Goal: Answer question/provide support: Share knowledge or assist other users

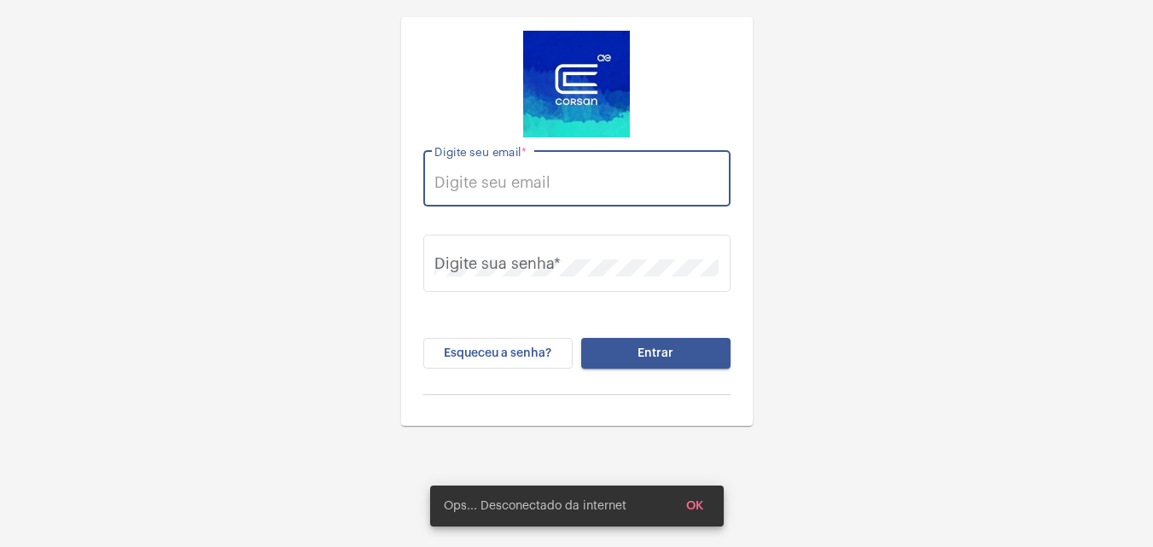
click at [606, 183] on input "Digite seu email *" at bounding box center [577, 182] width 284 height 17
click at [543, 189] on input "Digite seu email *" at bounding box center [577, 182] width 284 height 17
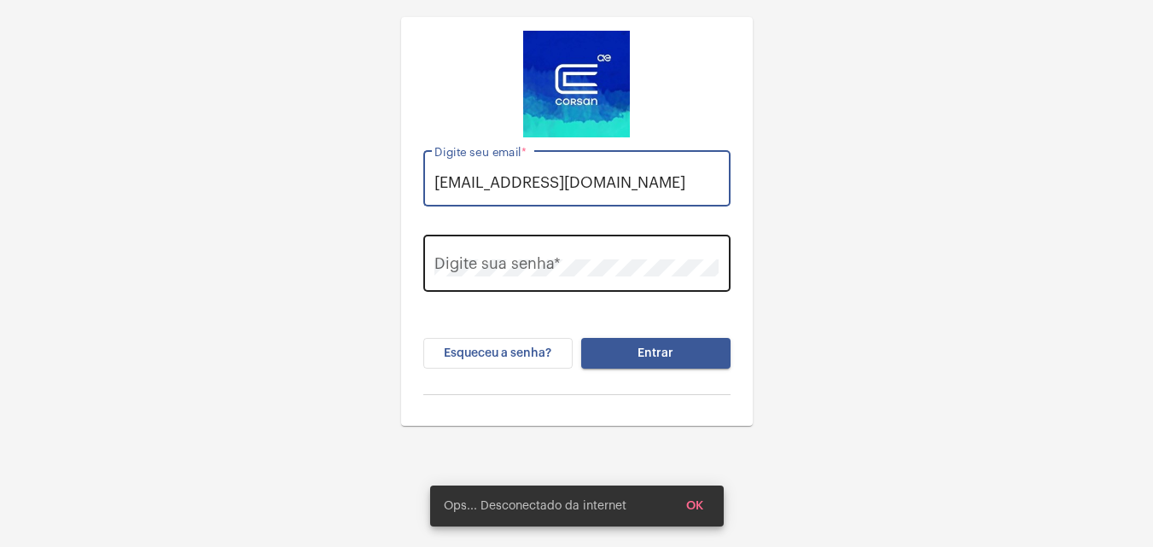
type input "[EMAIL_ADDRESS][DOMAIN_NAME]"
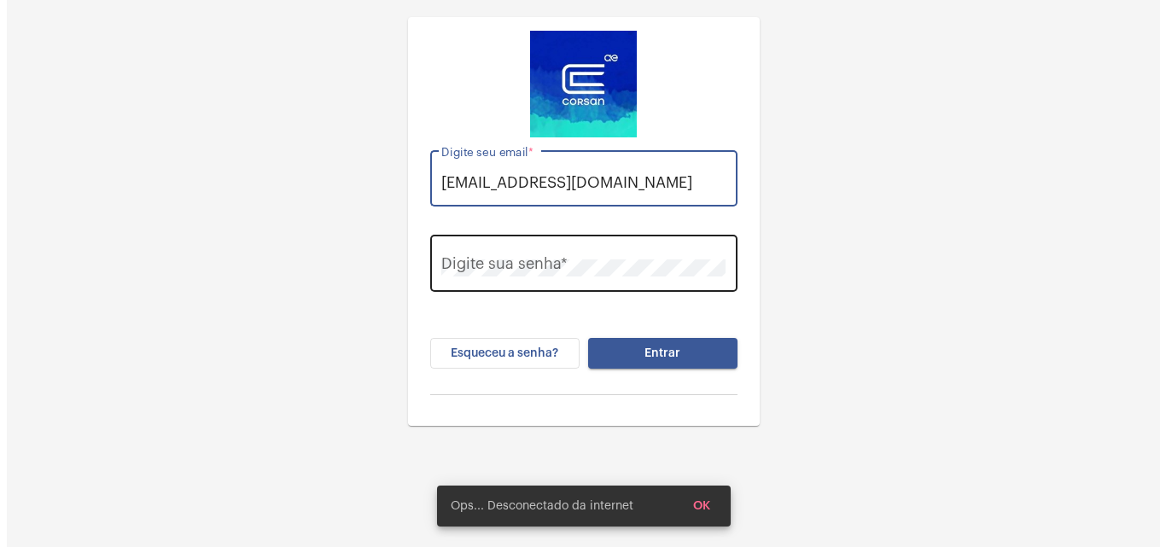
scroll to position [0, 0]
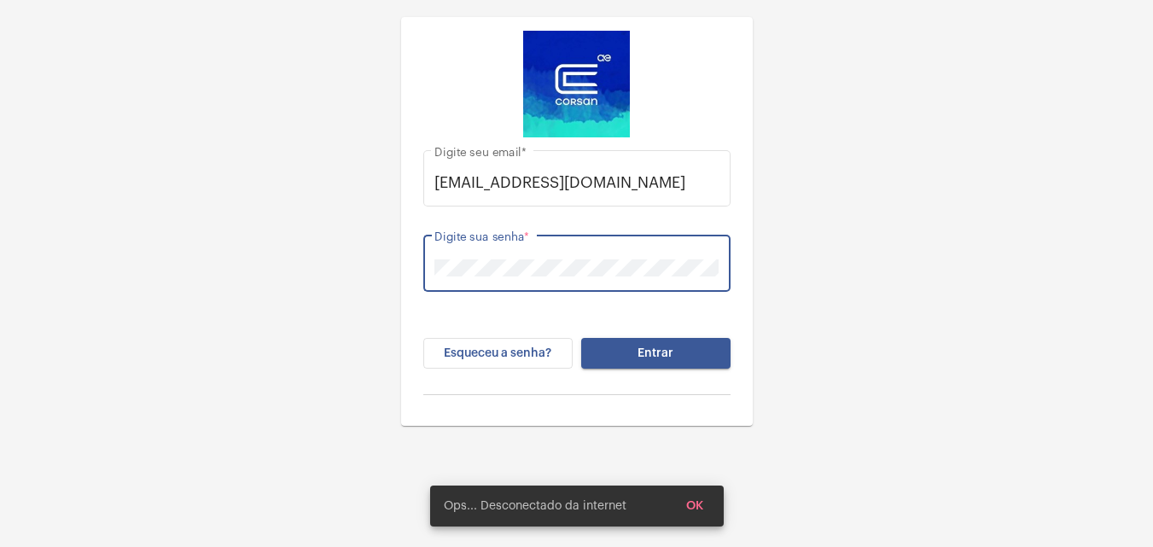
click at [581, 338] on button "Entrar" at bounding box center [655, 353] width 149 height 31
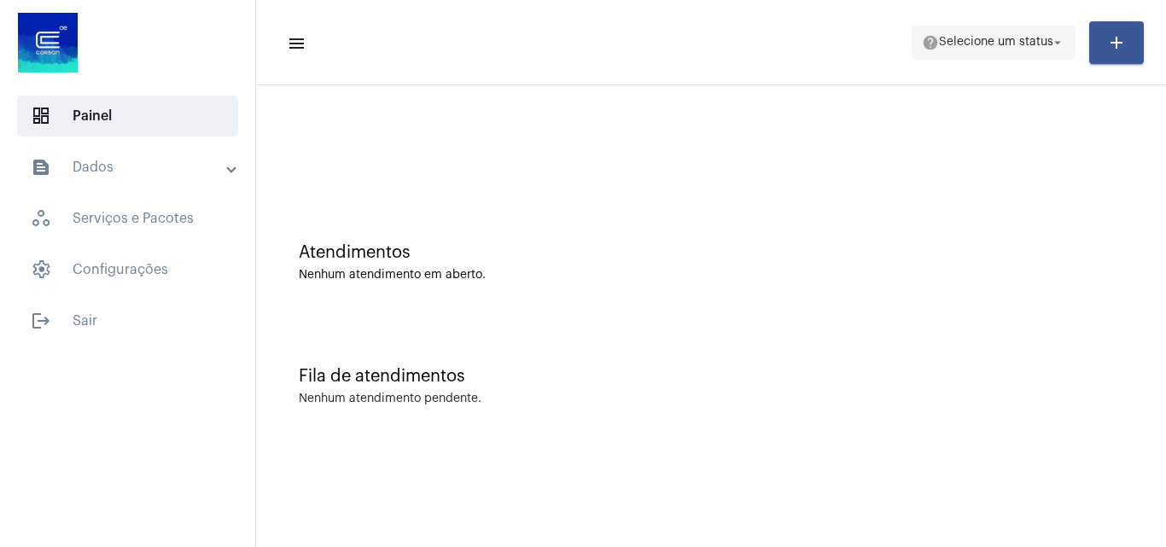
click at [983, 35] on span "help Selecione um status arrow_drop_down" at bounding box center [993, 41] width 143 height 31
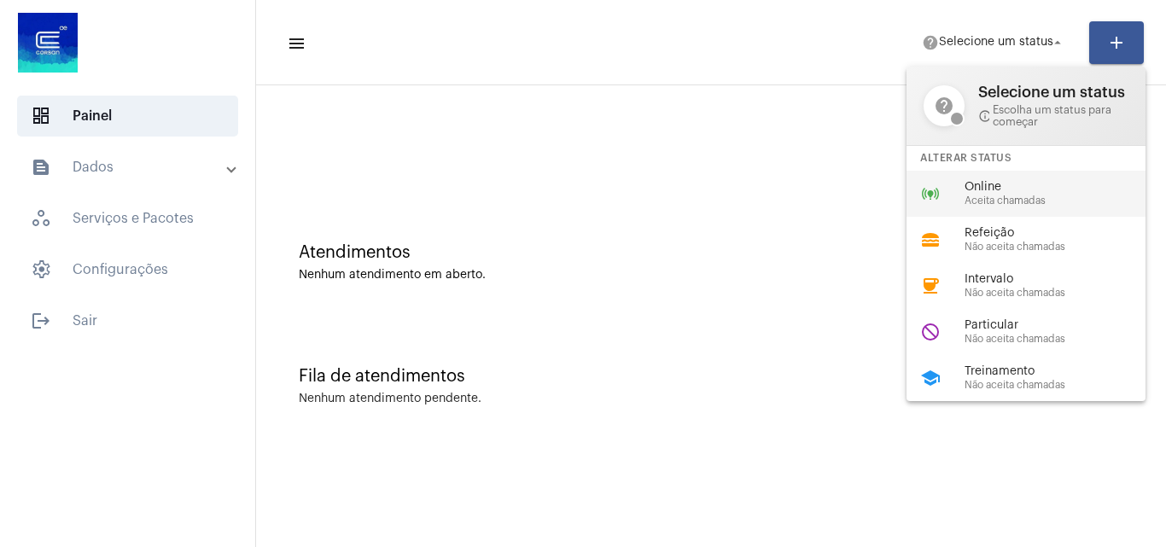
click at [970, 192] on span "Online" at bounding box center [1062, 187] width 195 height 13
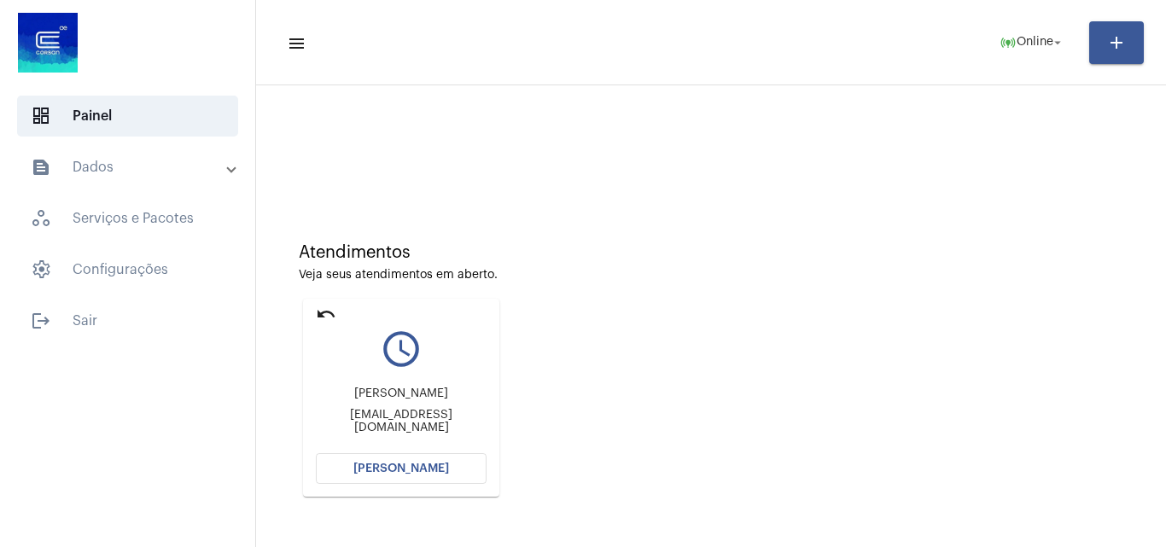
click at [399, 475] on button "[PERSON_NAME]" at bounding box center [401, 468] width 171 height 31
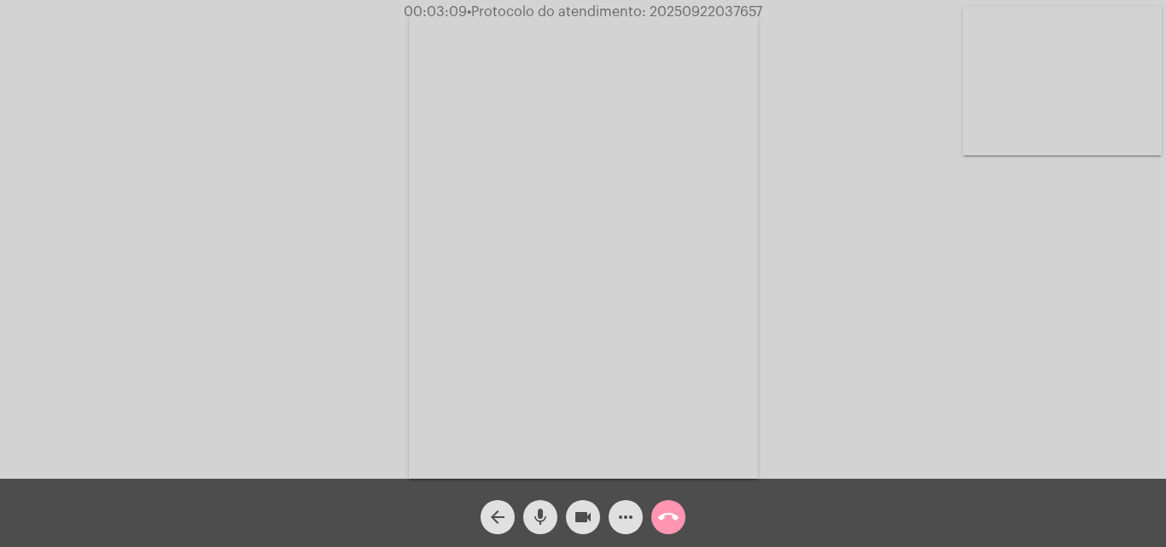
click at [722, 10] on span "• Protocolo do atendimento: 20250922037657" at bounding box center [614, 12] width 295 height 14
copy span "20250922037657"
click at [678, 520] on mat-icon "call_end" at bounding box center [668, 517] width 20 height 20
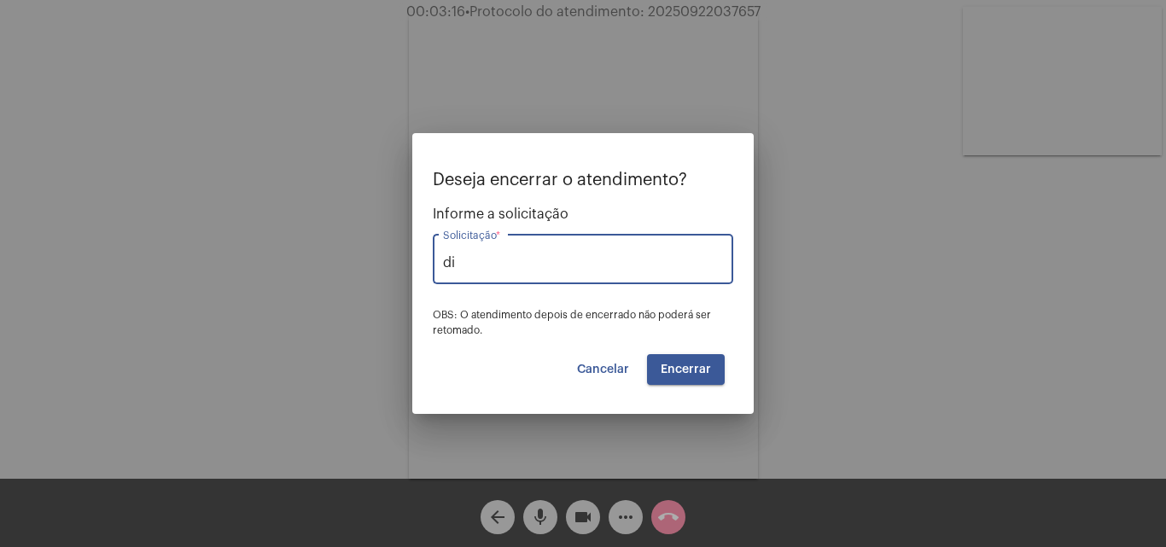
type input "d"
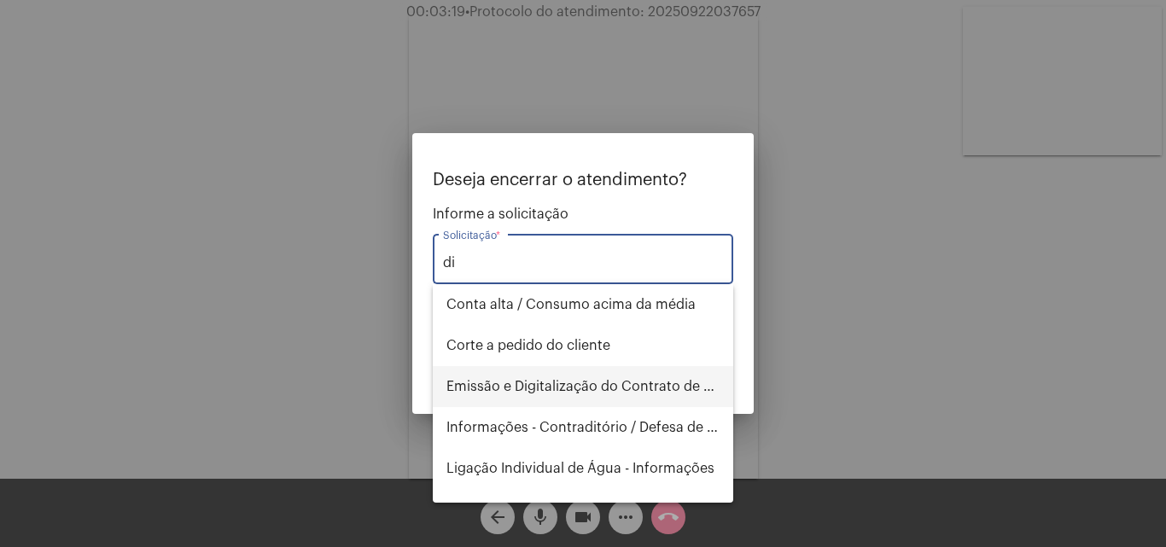
type input "d"
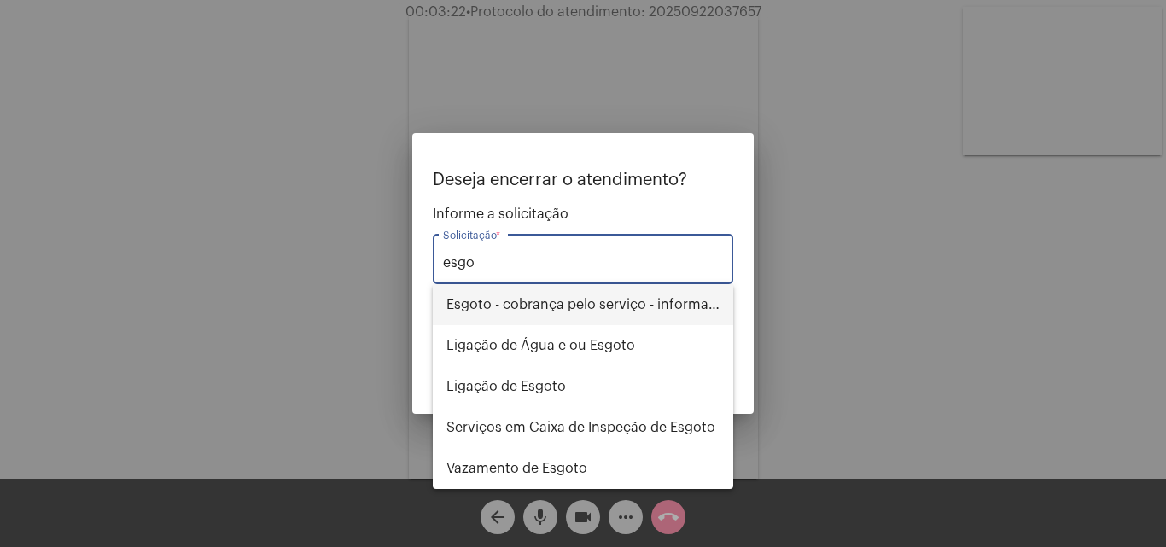
click at [658, 307] on span "Esgoto - cobrança pelo serviço - informações" at bounding box center [582, 304] width 273 height 41
type input "Esgoto - cobrança pelo serviço - informações"
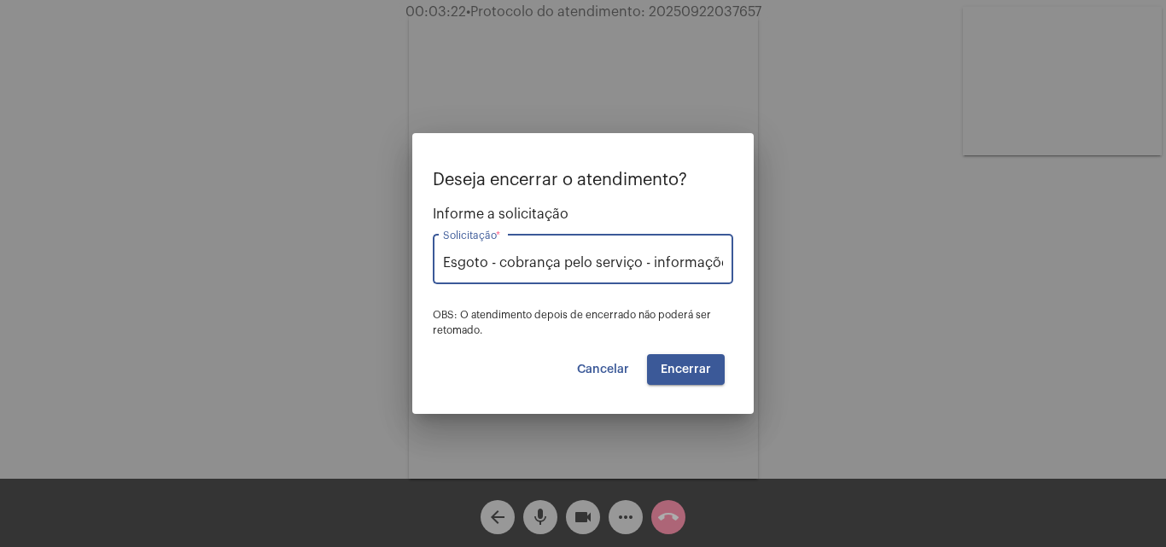
scroll to position [0, 9]
click at [680, 358] on div "Deseja encerrar o atendimento? Informe a solicitação Esgoto - cobrança pelo ser…" at bounding box center [583, 278] width 300 height 214
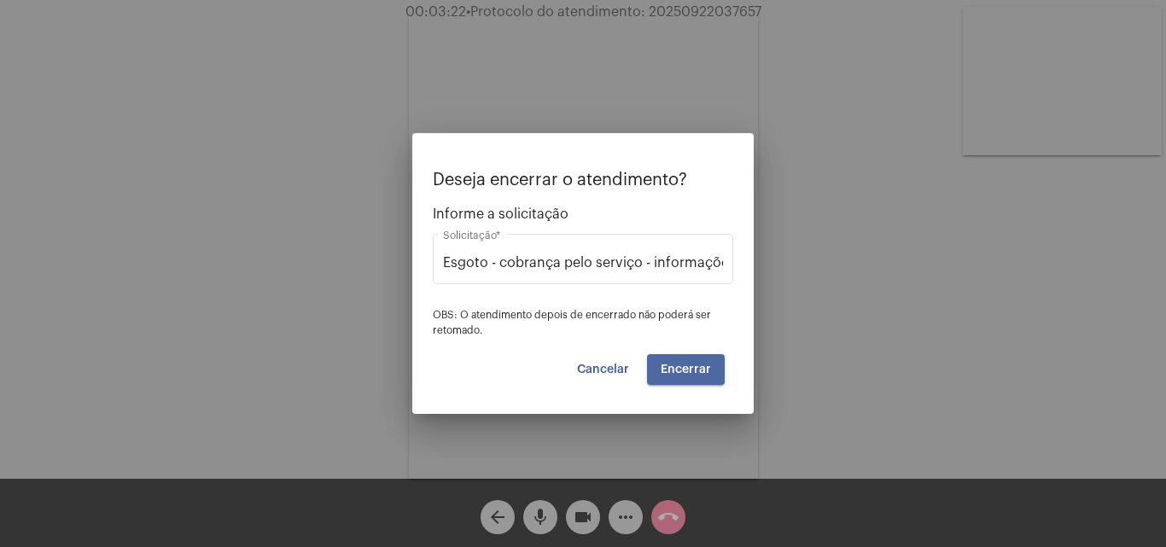
click at [680, 360] on button "Encerrar" at bounding box center [686, 369] width 78 height 31
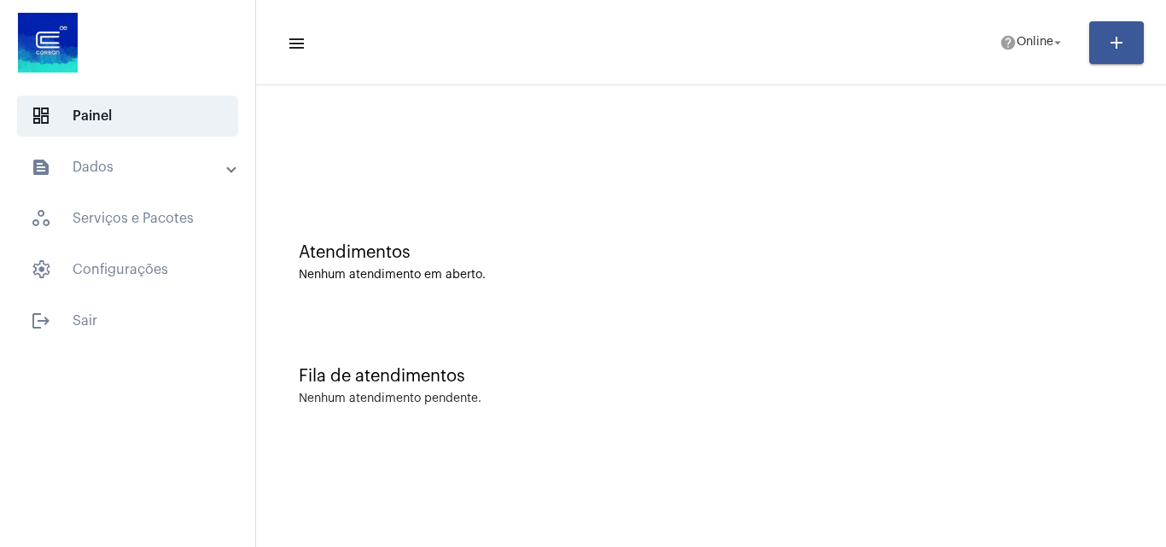
click at [165, 175] on mat-panel-title "text_snippet_outlined Dados" at bounding box center [129, 167] width 197 height 20
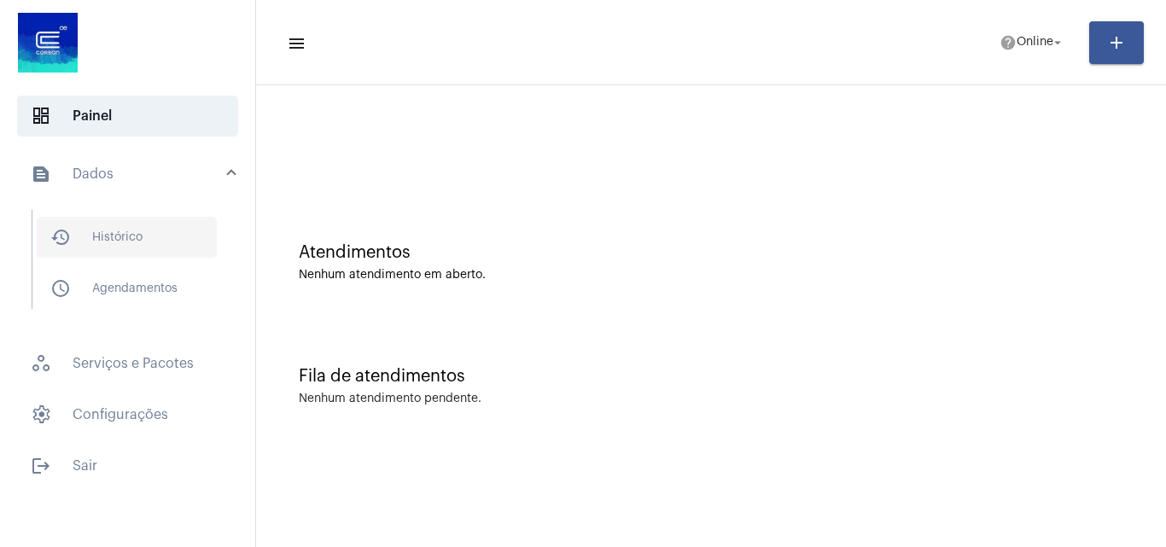
click at [134, 243] on span "history_outlined Histórico" at bounding box center [127, 237] width 180 height 41
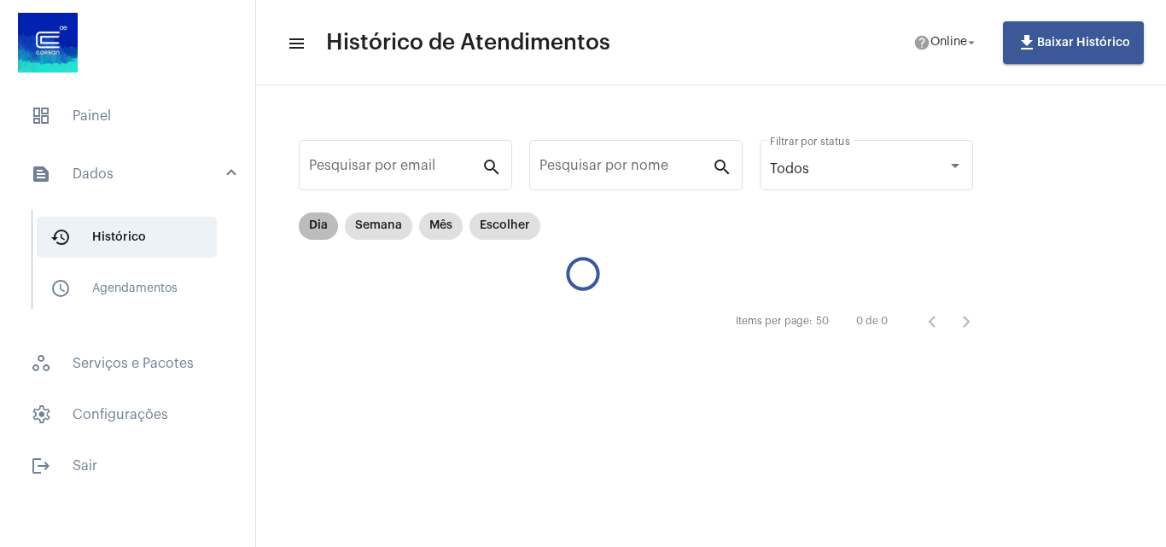
click at [336, 225] on mat-chip "Dia" at bounding box center [318, 226] width 39 height 27
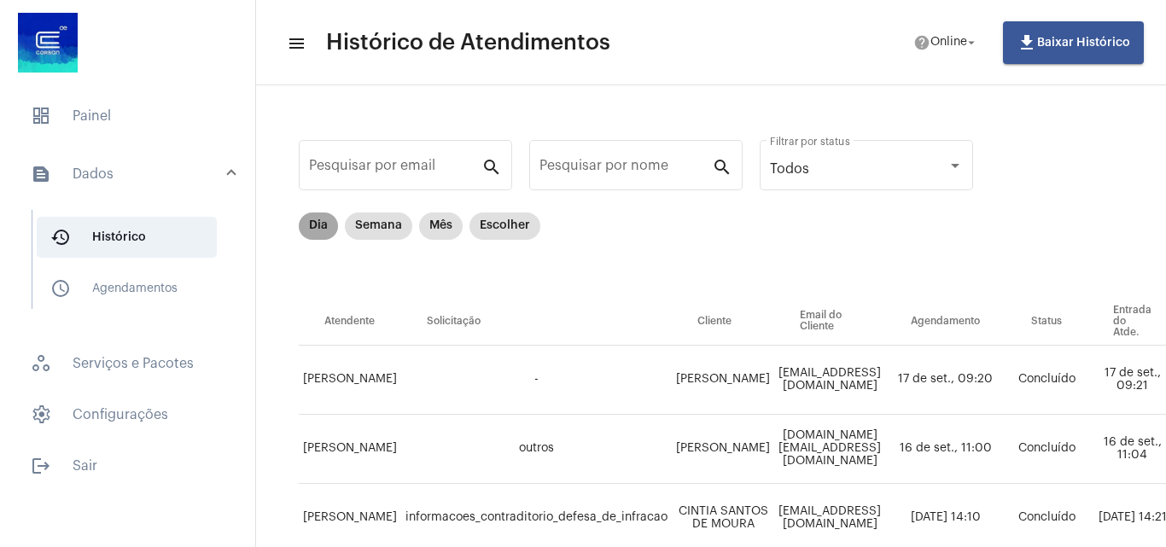
click at [321, 218] on mat-chip "Dia" at bounding box center [318, 226] width 39 height 27
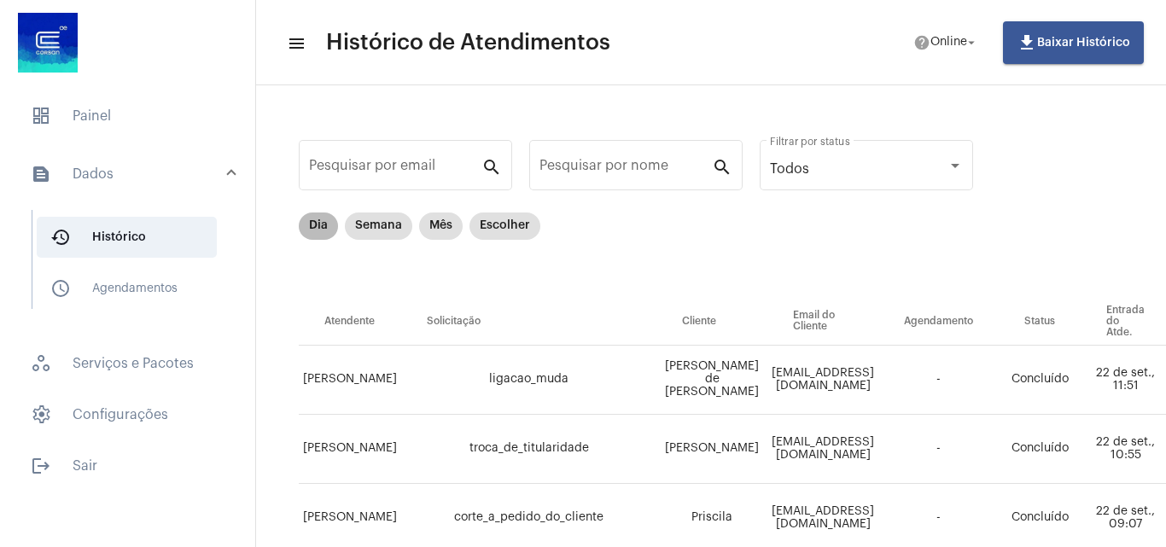
click at [316, 223] on mat-chip "Dia" at bounding box center [318, 226] width 39 height 27
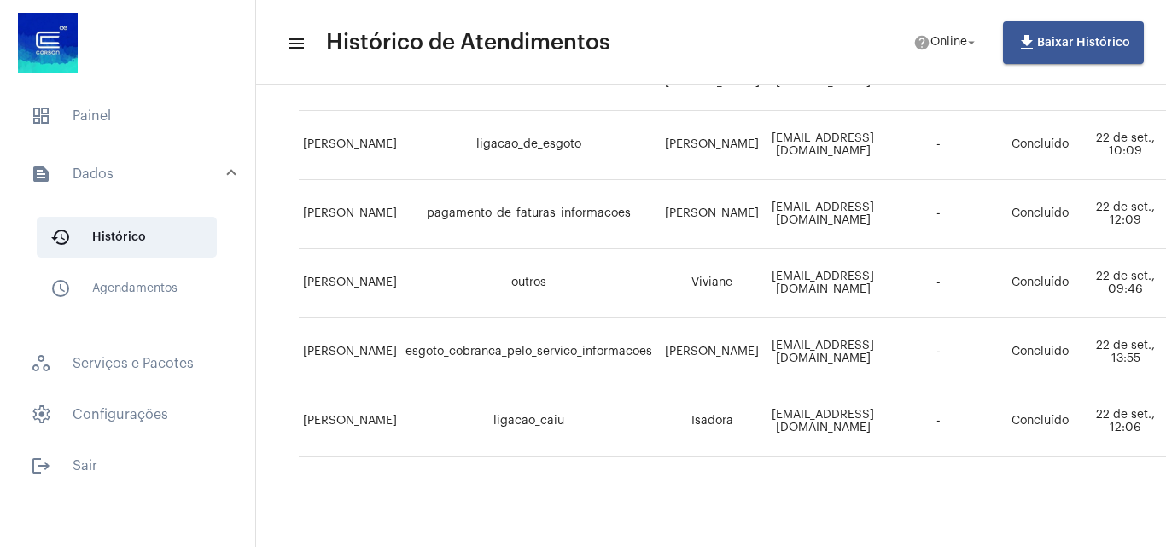
scroll to position [524, 0]
click at [141, 130] on span "dashboard Painel" at bounding box center [127, 116] width 221 height 41
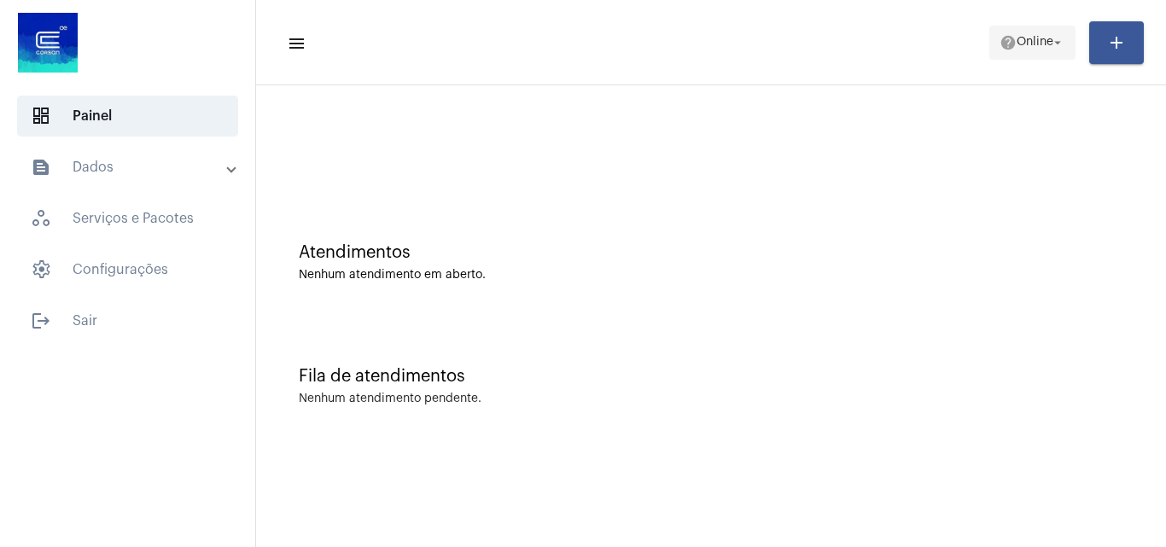
click at [1006, 26] on span "help Online arrow_drop_down" at bounding box center [1033, 41] width 66 height 31
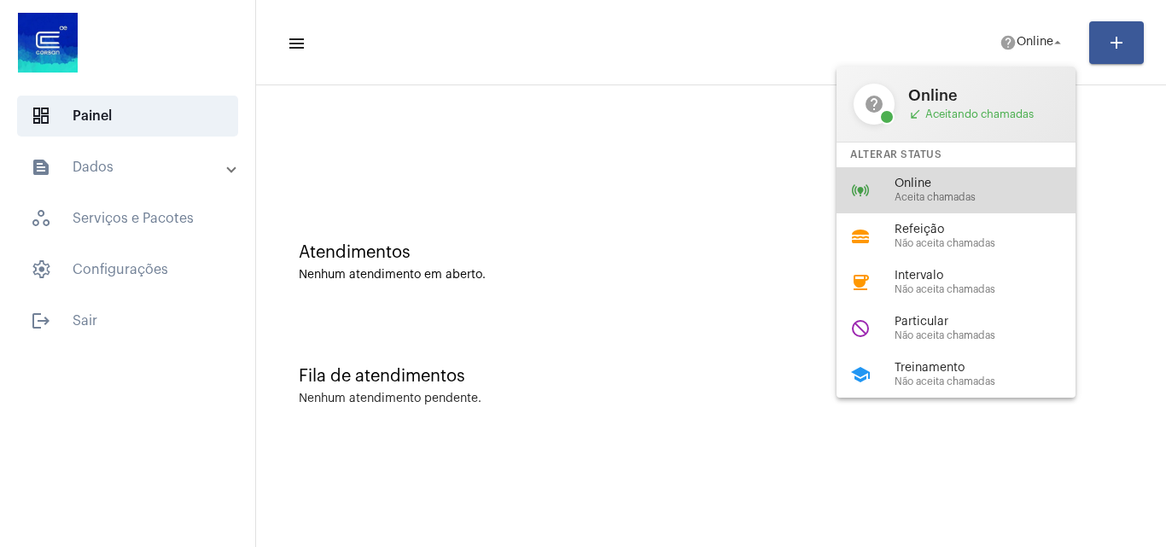
click at [934, 183] on span "Online" at bounding box center [992, 184] width 195 height 13
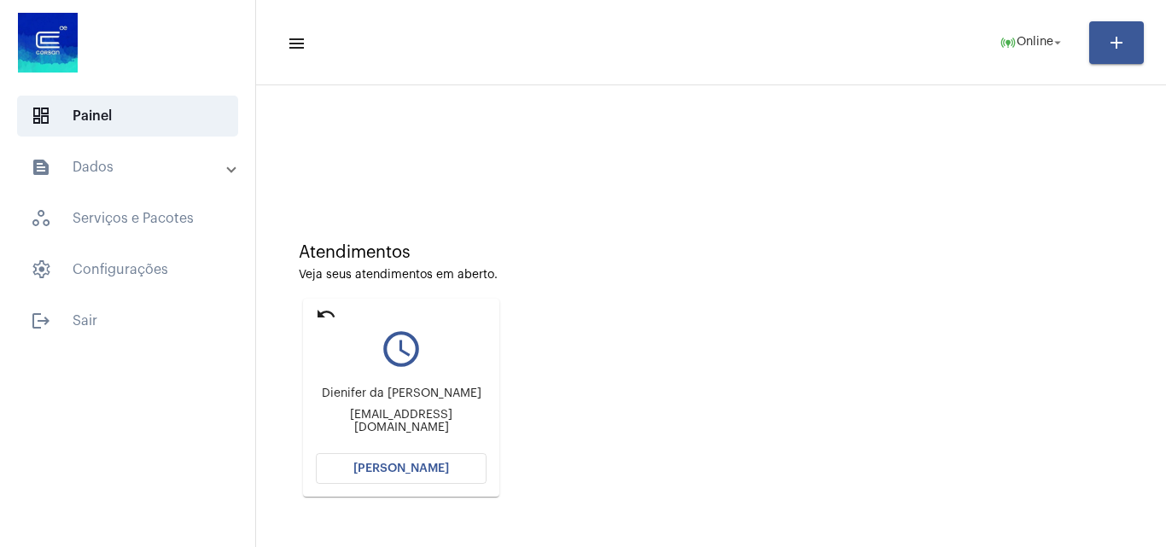
click at [426, 460] on button "[PERSON_NAME]" at bounding box center [401, 468] width 171 height 31
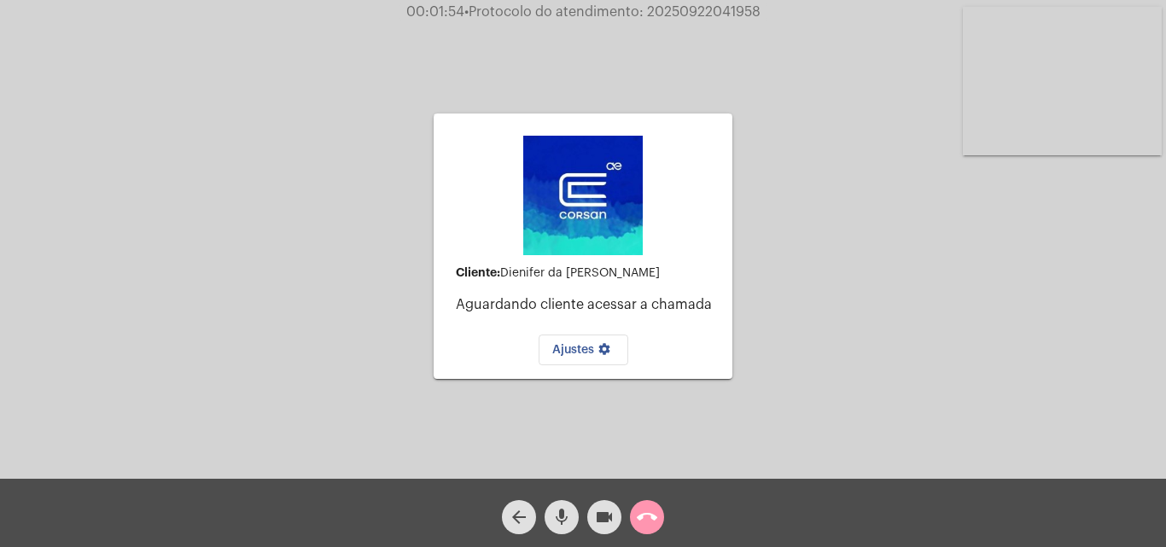
click at [1085, 130] on video at bounding box center [1062, 81] width 199 height 149
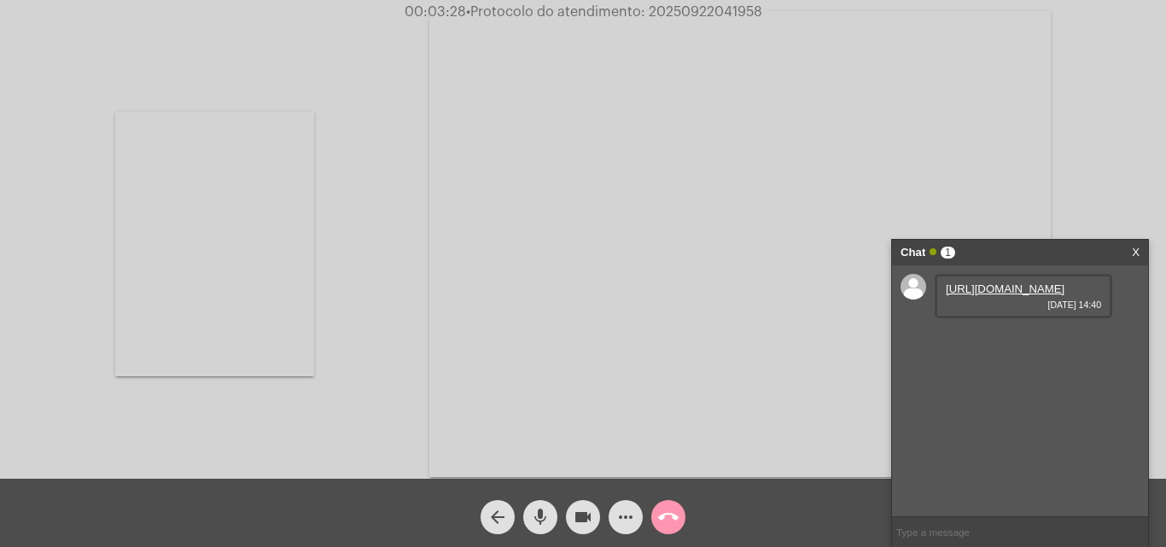
click at [1020, 295] on link "https://neft-transfer-bucket.s3.amazonaws.com/temp-fa468c61-adbd-4fa3-adc1-6762…" at bounding box center [1005, 289] width 119 height 13
click at [1003, 344] on link "https://neft-transfer-bucket.s3.amazonaws.com/temp-ef7bf49a-d001-bd32-68ac-0597…" at bounding box center [1005, 337] width 119 height 13
click at [1029, 393] on link "https://neft-transfer-bucket.s3.amazonaws.com/temp-96750451-f40b-41b0-9721-b452…" at bounding box center [1005, 386] width 119 height 13
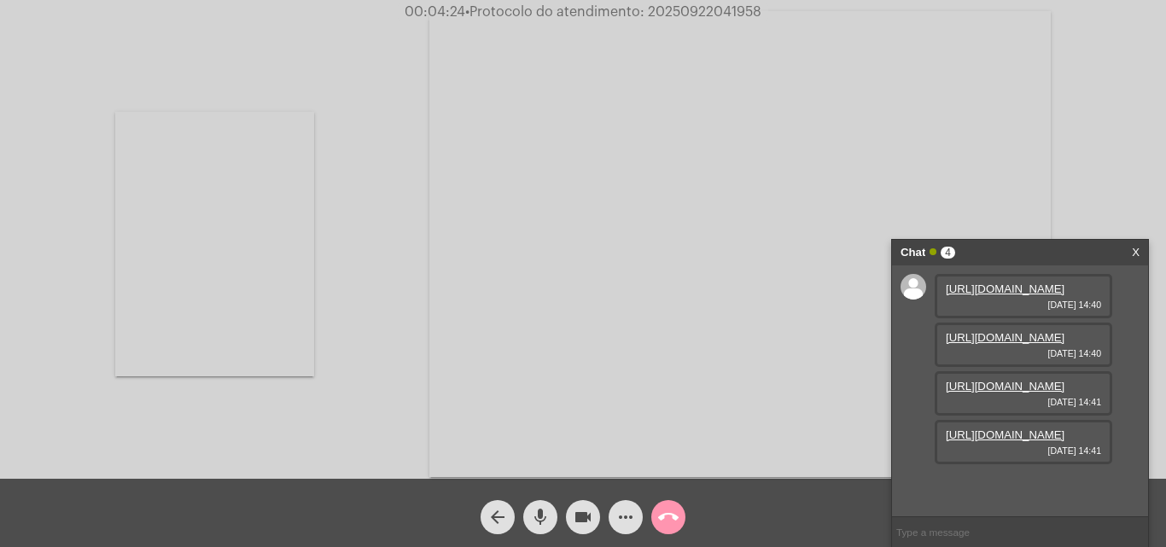
scroll to position [102, 0]
click at [1008, 441] on link "https://neft-transfer-bucket.s3.amazonaws.com/temp-87d943ea-d699-97cb-8499-a87a…" at bounding box center [1005, 435] width 119 height 13
click at [298, 257] on video at bounding box center [214, 244] width 199 height 265
click at [718, 9] on span "• Protocolo do atendimento: 20250922041958" at bounding box center [612, 12] width 296 height 14
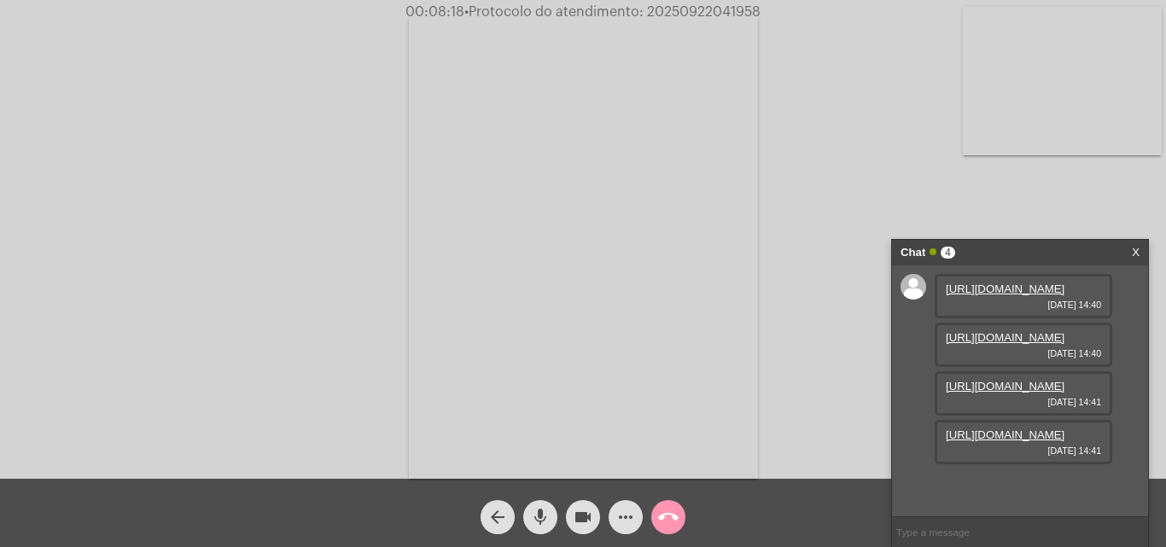
copy span "20250922041958"
click at [672, 509] on mat-icon "call_end" at bounding box center [668, 517] width 20 height 20
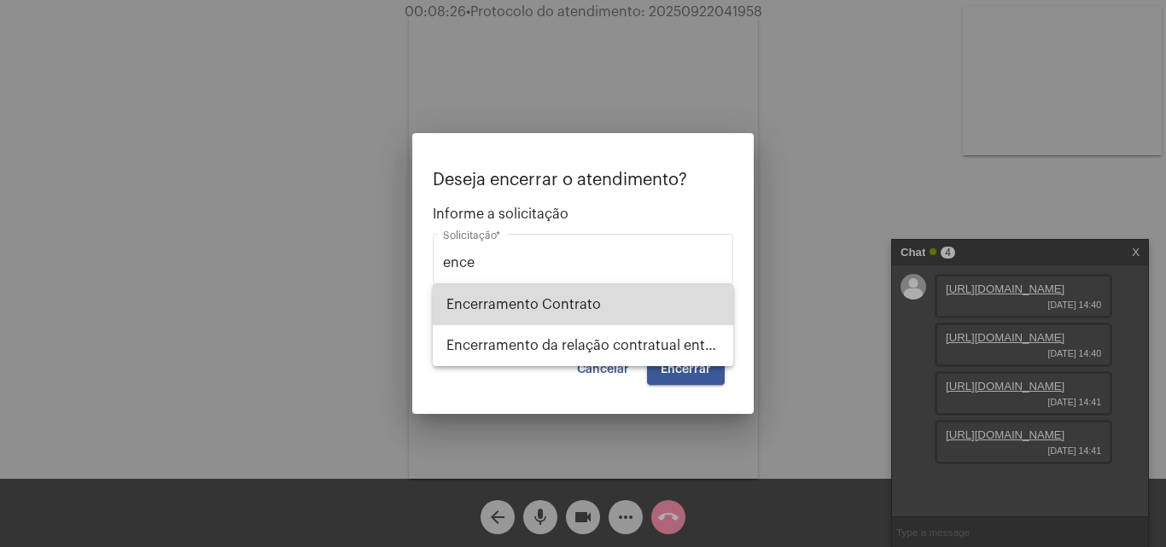
click at [558, 298] on span "Encerramento Contrato" at bounding box center [582, 304] width 273 height 41
type input "Encerramento Contrato"
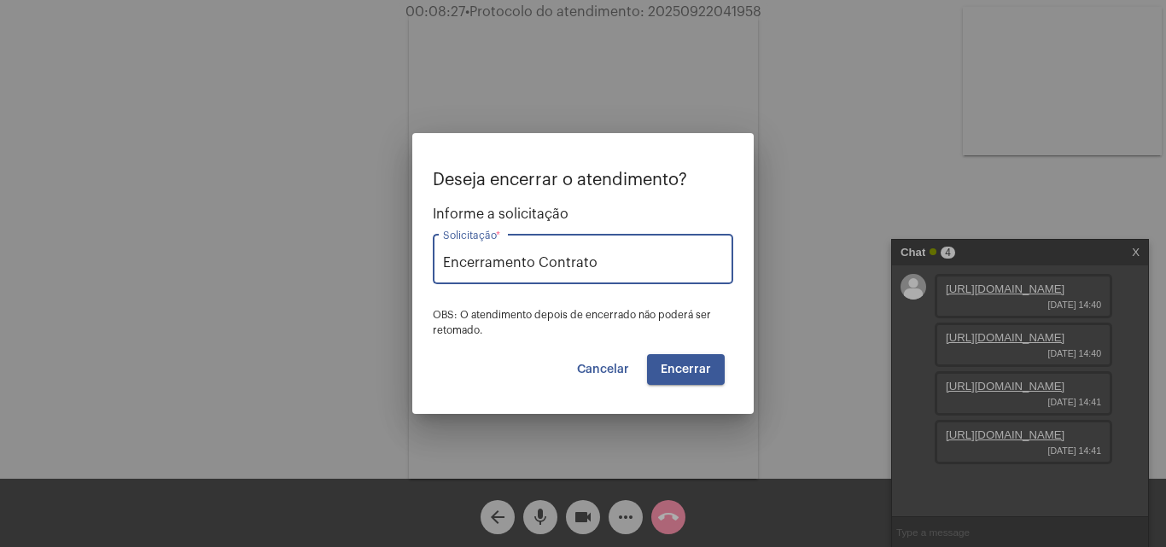
click at [689, 365] on span "Encerrar" at bounding box center [686, 370] width 50 height 12
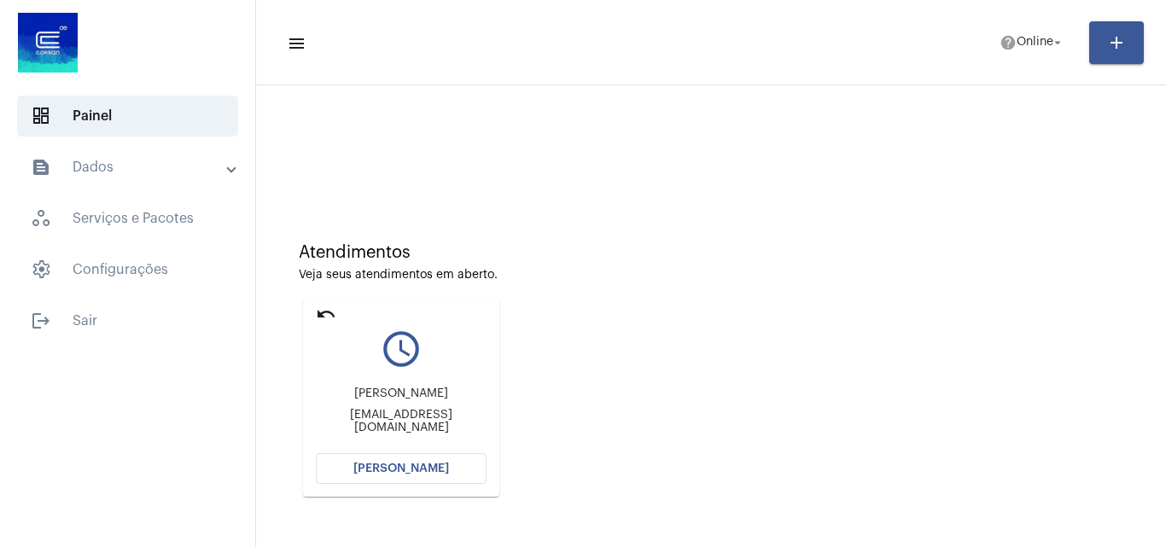
click at [383, 473] on span "[PERSON_NAME]" at bounding box center [401, 469] width 96 height 12
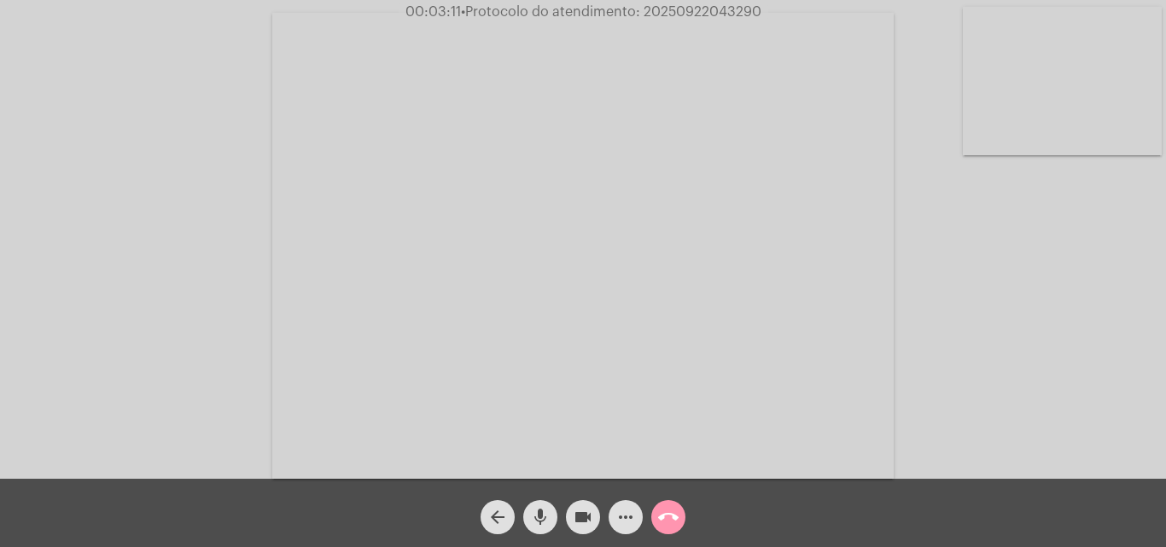
click at [715, 7] on span "• Protocolo do atendimento: 20250922043290" at bounding box center [611, 12] width 300 height 14
drag, startPoint x: 715, startPoint y: 7, endPoint x: 699, endPoint y: 3, distance: 15.7
click at [699, 3] on span "00:03:12 • Protocolo do atendimento: 20250922043290" at bounding box center [583, 11] width 372 height 17
click at [694, 8] on span "• Protocolo do atendimento: 20250922043290" at bounding box center [612, 12] width 300 height 14
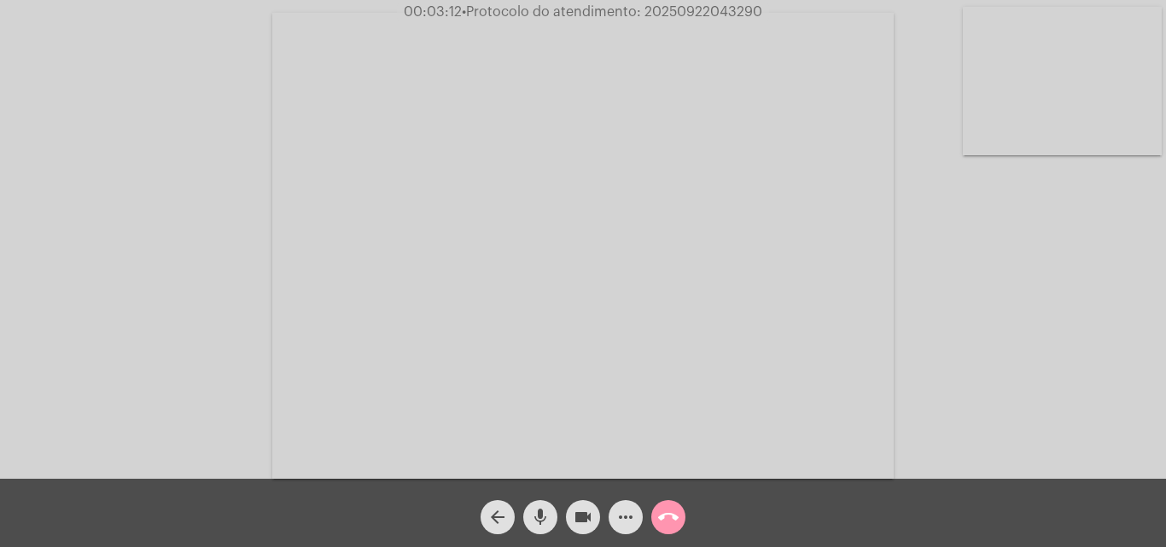
click at [694, 8] on span "• Protocolo do atendimento: 20250922043290" at bounding box center [612, 12] width 300 height 14
copy span "20250922043290"
click at [665, 512] on mat-icon "call_end" at bounding box center [668, 517] width 20 height 20
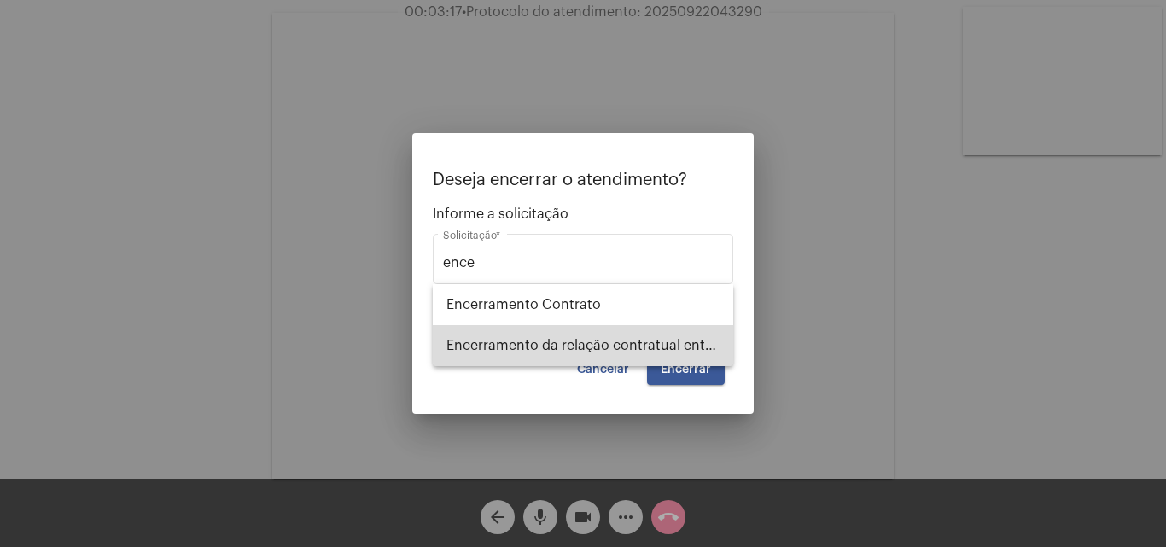
click at [622, 338] on span "Encerramento da relação contratual entre [PERSON_NAME] e o USUÁRIO" at bounding box center [582, 345] width 273 height 41
type input "Encerramento da relação contratual entre [PERSON_NAME] e o USUÁRIO"
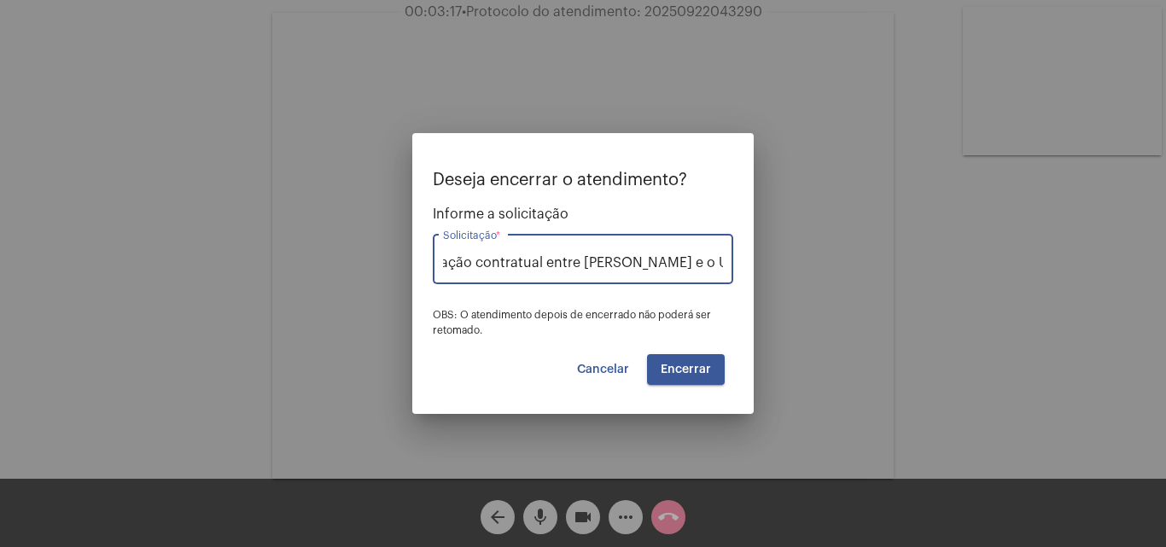
click at [677, 366] on span "Encerrar" at bounding box center [686, 370] width 50 height 12
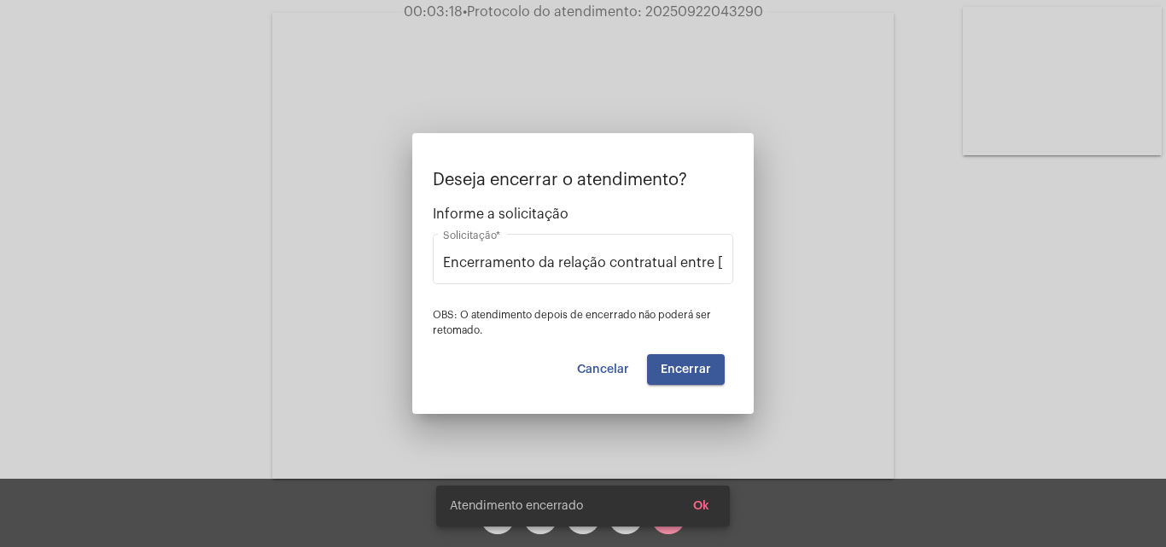
click at [715, 382] on video at bounding box center [582, 246] width 621 height 466
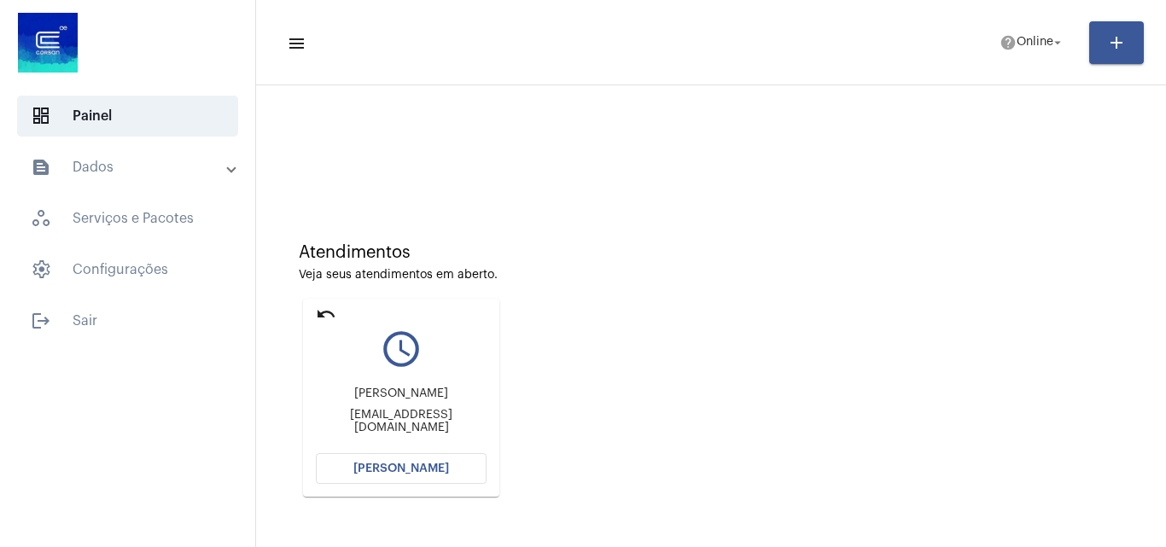
click at [428, 451] on mat-card "undo query_builder Paul paulkevin.giovanni@gmail.com Abrir Chamada" at bounding box center [401, 398] width 196 height 198
click at [429, 459] on button "[PERSON_NAME]" at bounding box center [401, 468] width 171 height 31
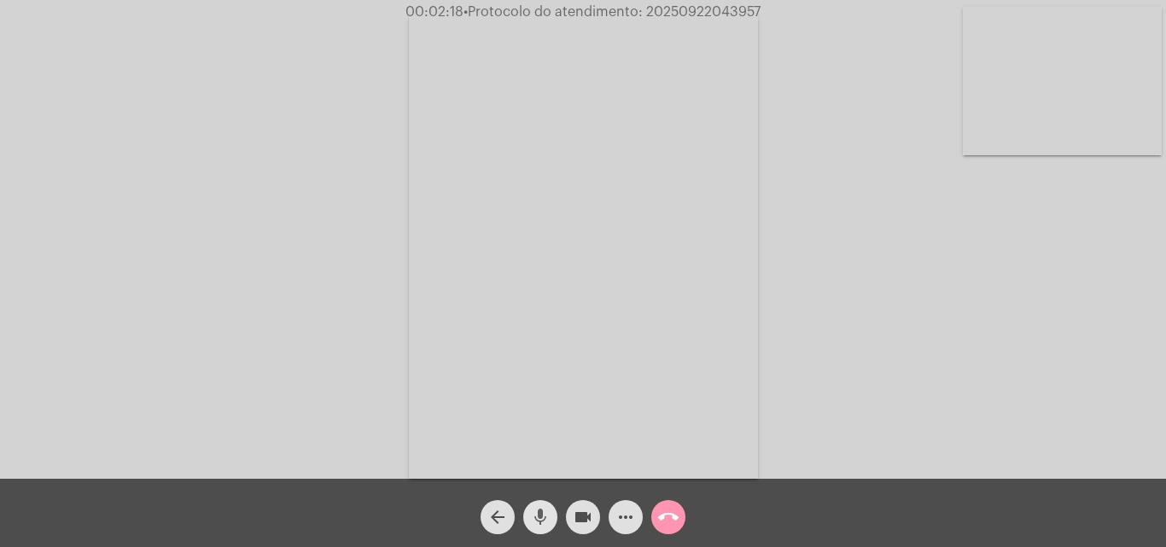
click at [540, 514] on mat-icon "mic" at bounding box center [540, 517] width 20 height 20
click at [593, 516] on button "videocam" at bounding box center [583, 517] width 34 height 34
click at [702, 7] on span "• Protocolo do atendimento: 20250922043957" at bounding box center [614, 12] width 297 height 14
copy span "20250922043957"
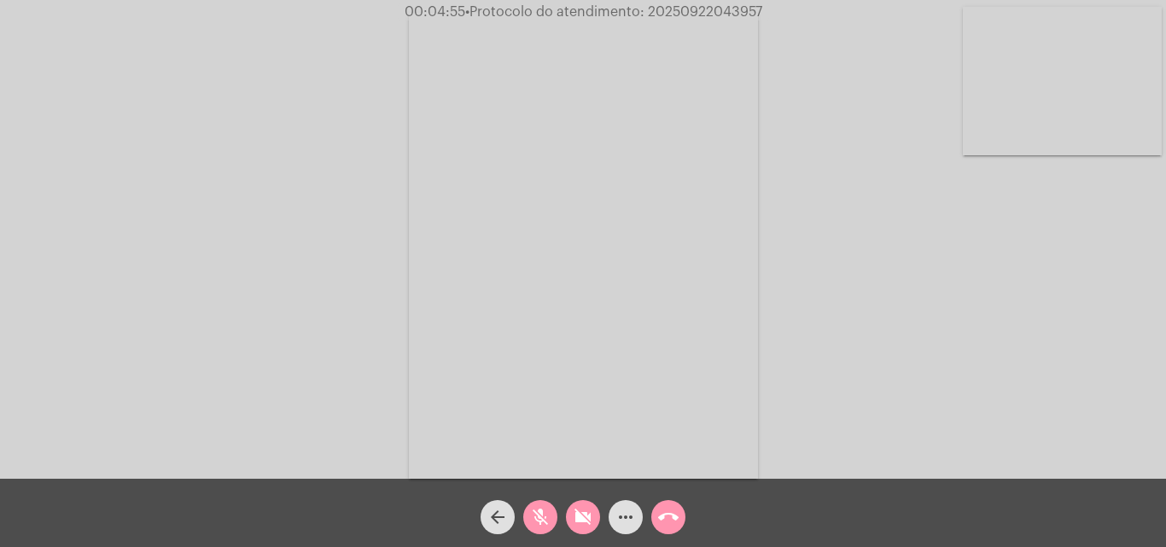
click at [538, 516] on mat-icon "mic_off" at bounding box center [540, 517] width 20 height 20
click at [583, 517] on mat-icon "videocam_off" at bounding box center [583, 517] width 20 height 20
click at [1065, 48] on video at bounding box center [1062, 81] width 199 height 149
click at [219, 292] on video at bounding box center [214, 244] width 199 height 265
click at [676, 532] on span "call_end" at bounding box center [668, 517] width 20 height 34
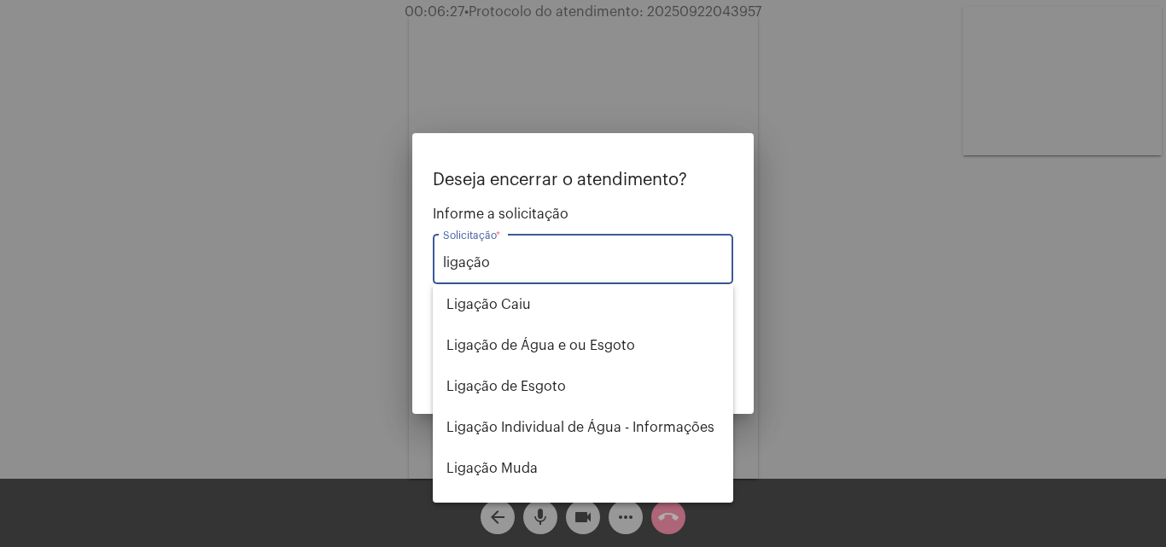
type input "ligação"
click at [728, 126] on div at bounding box center [583, 273] width 1166 height 547
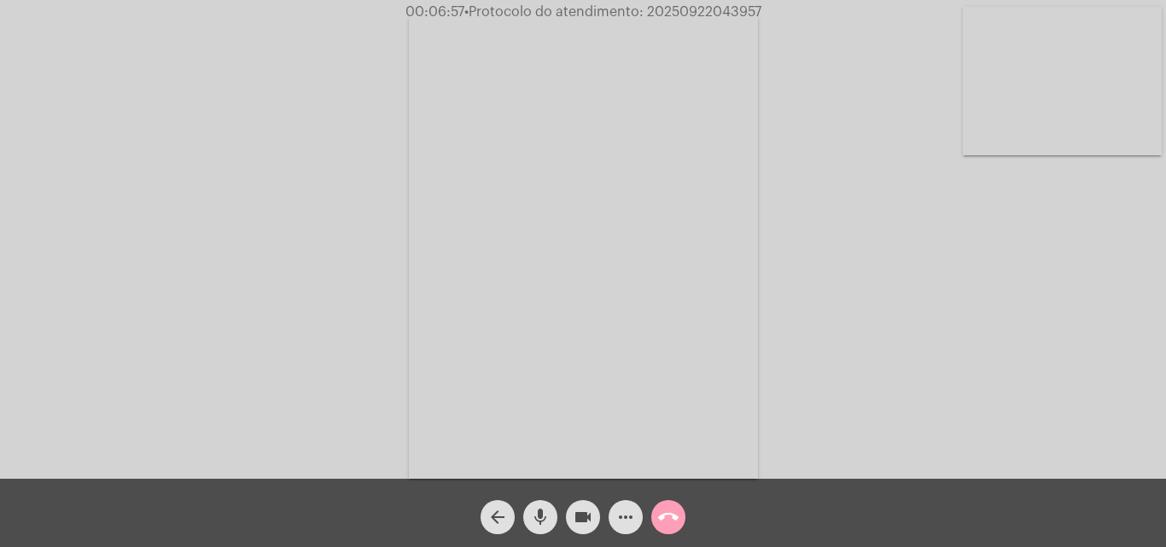
click at [667, 516] on mat-icon "call_end" at bounding box center [668, 517] width 20 height 20
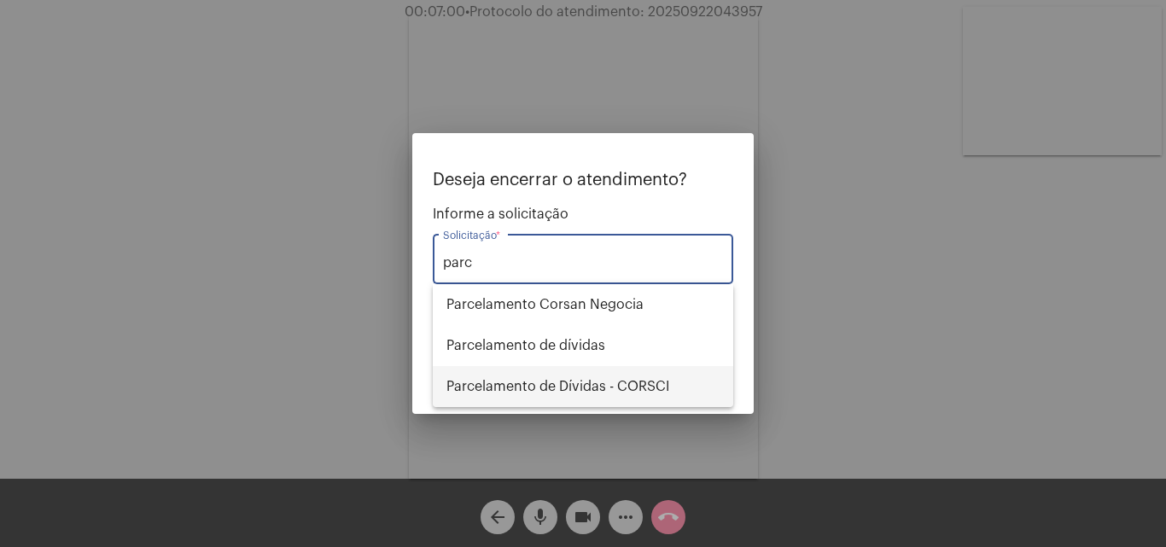
click at [612, 384] on span "Parcelamento de Dívidas - CORSCI" at bounding box center [582, 386] width 273 height 41
type input "Parcelamento de Dívidas - CORSCI"
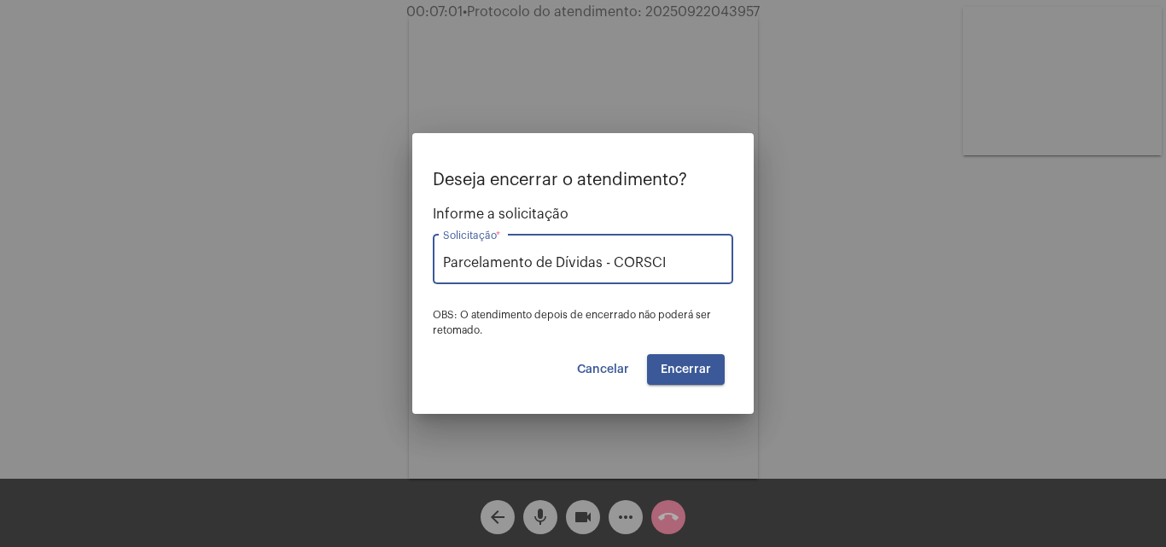
click at [709, 368] on span "Encerrar" at bounding box center [686, 370] width 50 height 12
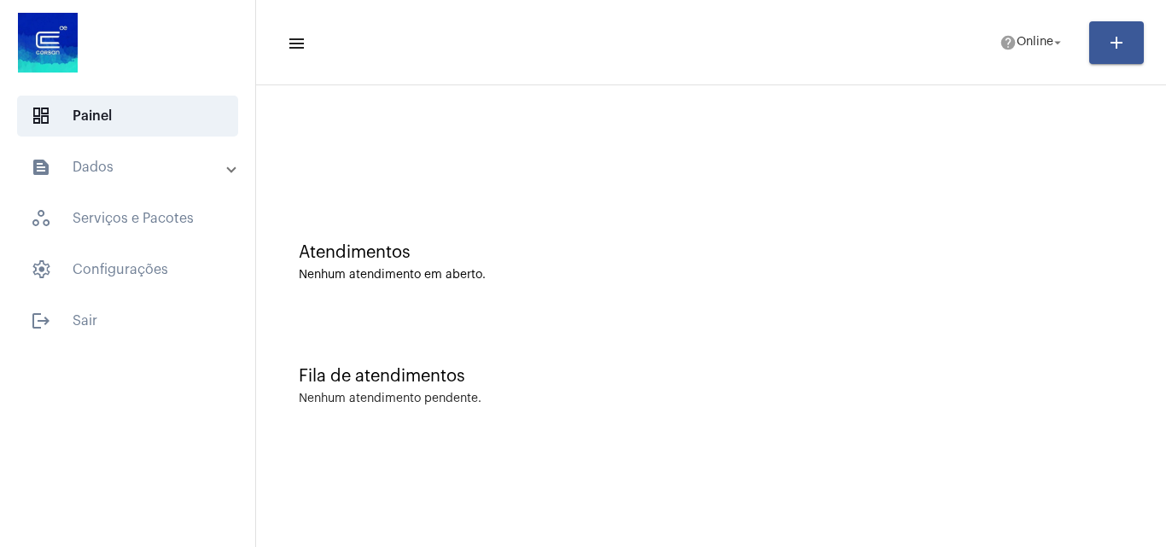
click at [1037, 23] on mat-toolbar-row "menu help Online arrow_drop_down add" at bounding box center [711, 42] width 910 height 55
click at [1026, 28] on span "help Online arrow_drop_down" at bounding box center [1033, 41] width 66 height 31
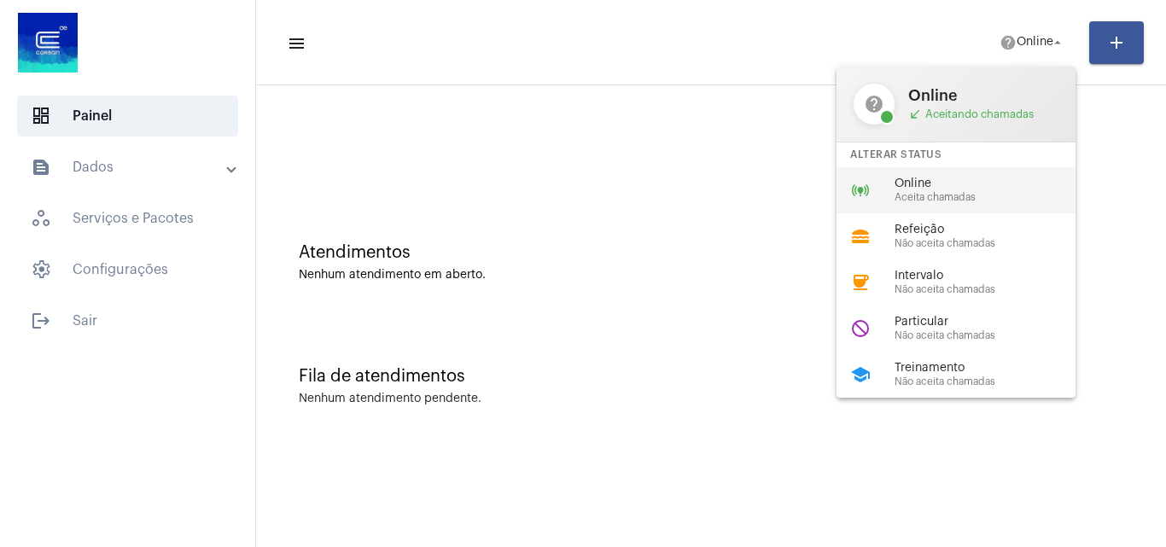
click at [913, 205] on div "online_prediction Online Aceita chamadas" at bounding box center [970, 190] width 266 height 46
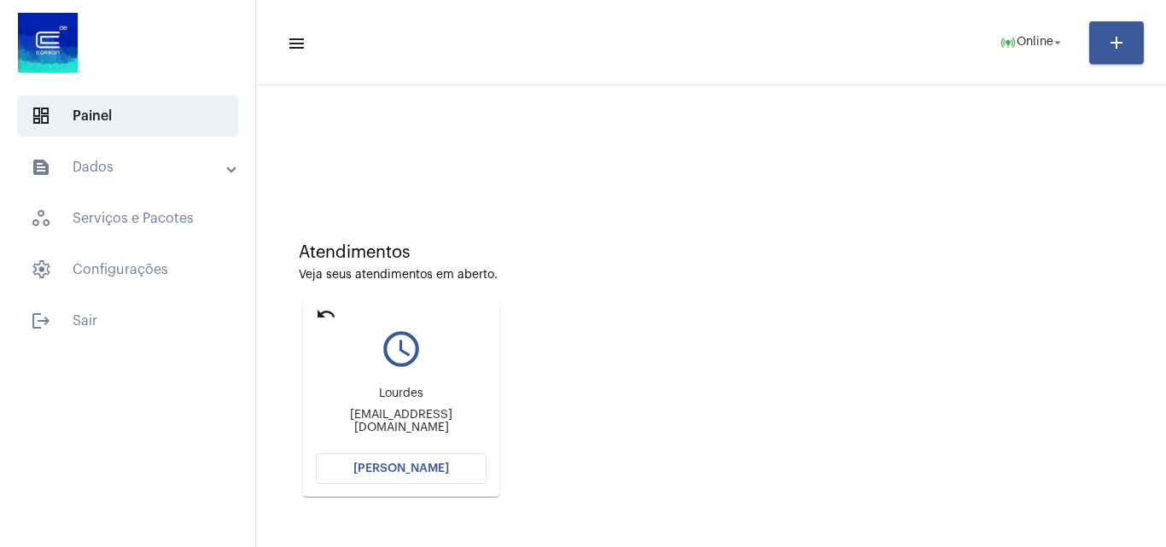
click at [331, 313] on mat-icon "undo" at bounding box center [326, 314] width 20 height 20
click at [1045, 41] on span "Online" at bounding box center [1035, 43] width 37 height 12
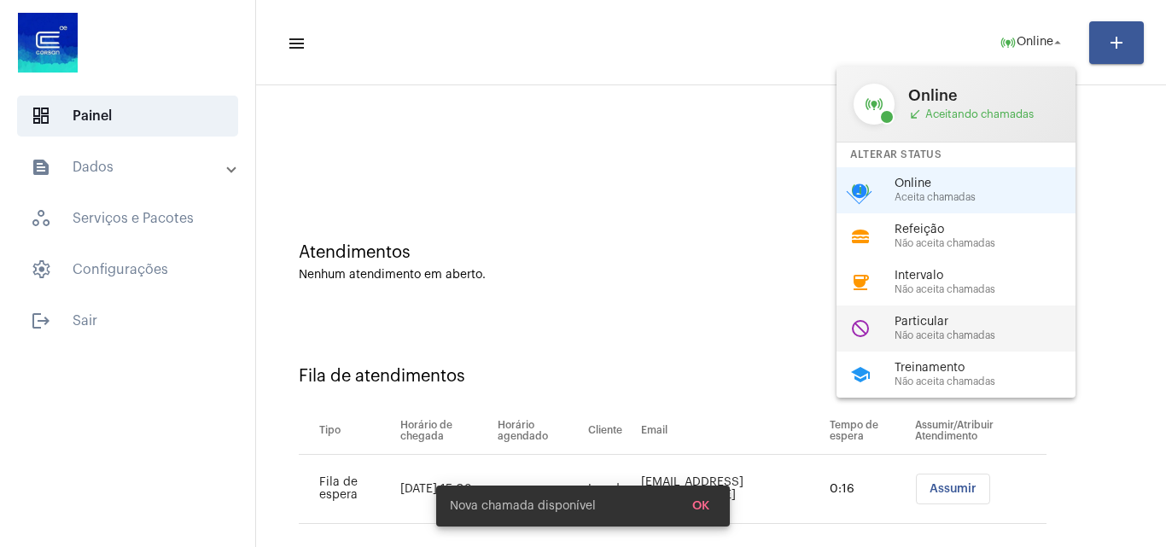
click at [981, 319] on span "Particular" at bounding box center [992, 322] width 195 height 13
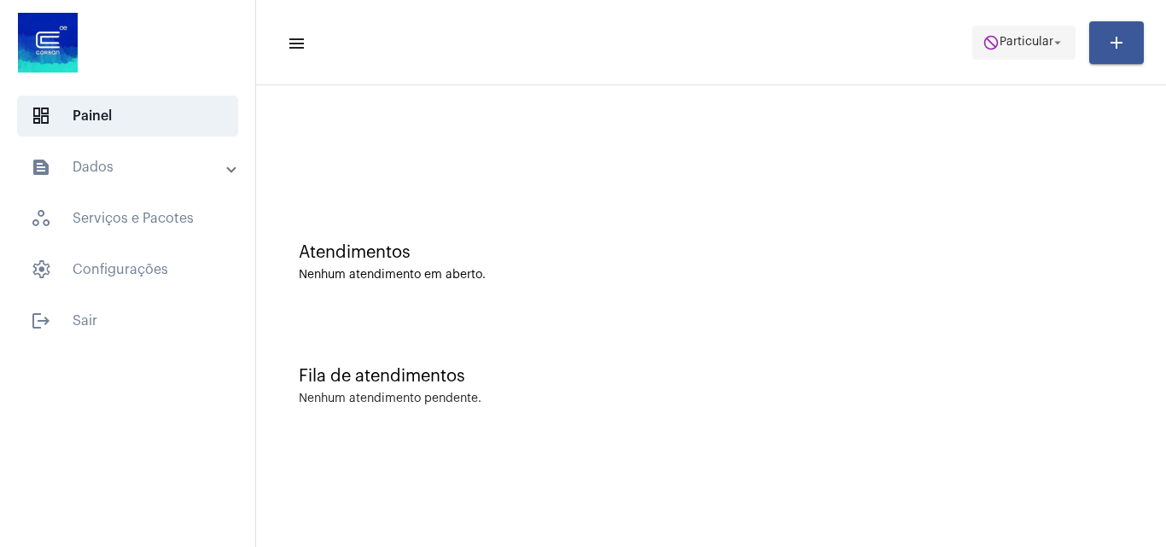
click at [1019, 45] on span "Particular" at bounding box center [1027, 43] width 54 height 12
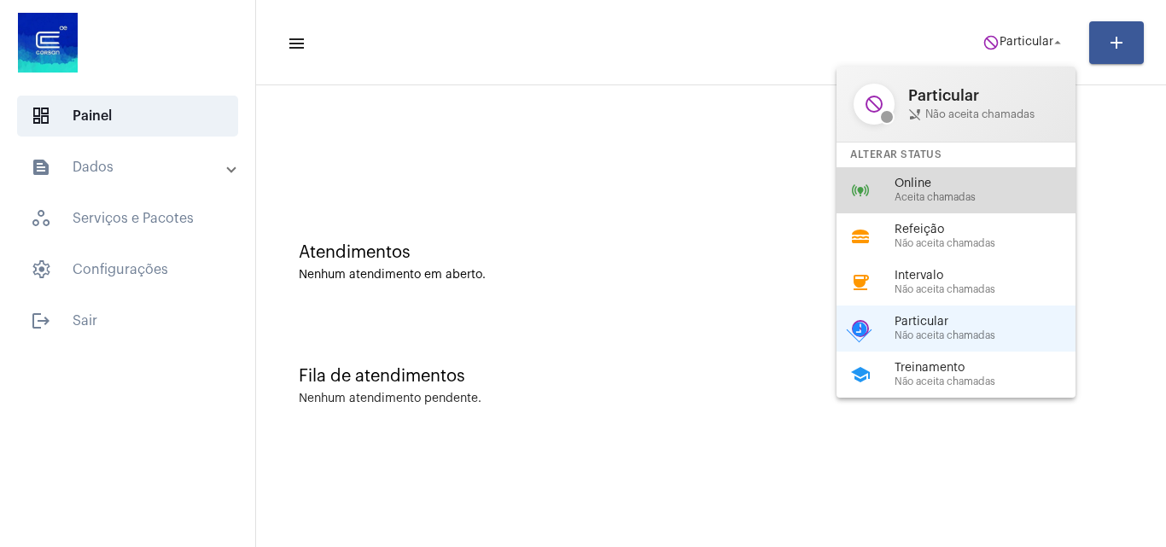
click at [993, 194] on span "Aceita chamadas" at bounding box center [992, 197] width 195 height 11
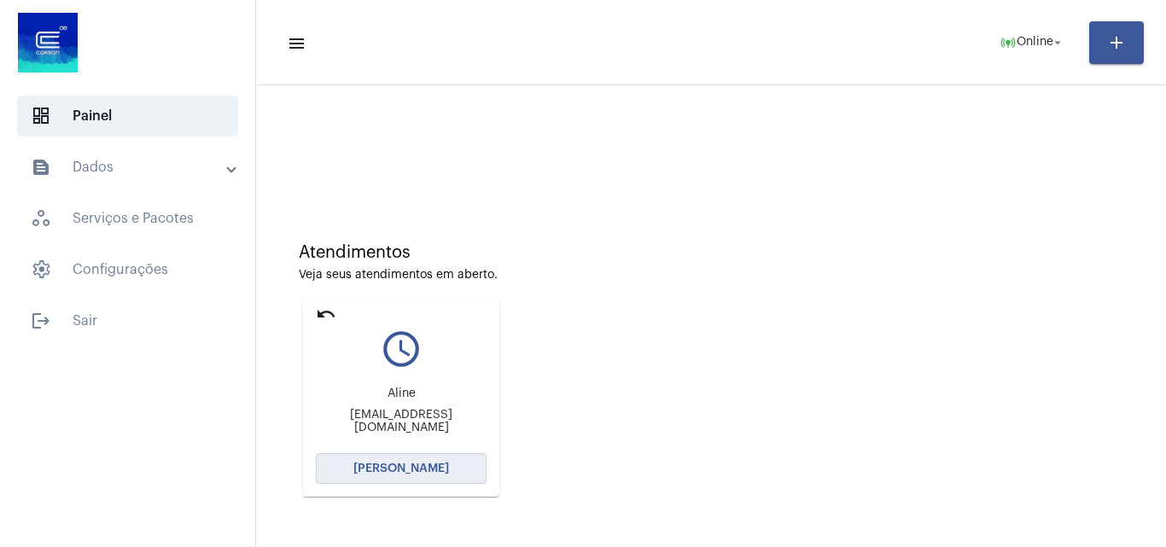
click at [417, 468] on span "[PERSON_NAME]" at bounding box center [401, 469] width 96 height 12
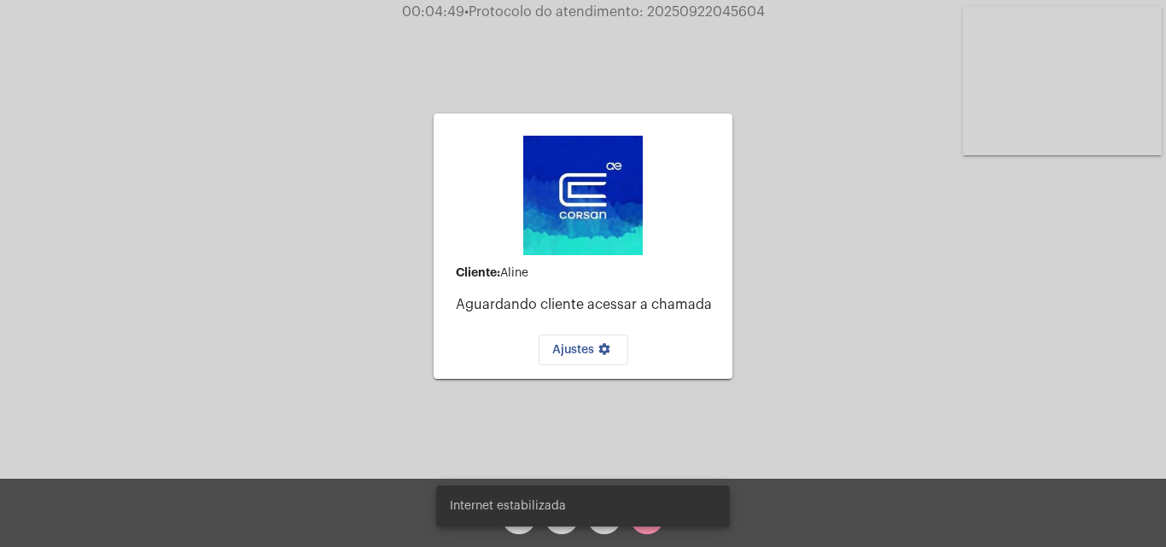
click at [718, 14] on span "• Protocolo do atendimento: 20250922045604" at bounding box center [614, 12] width 300 height 14
copy span "20250922045604"
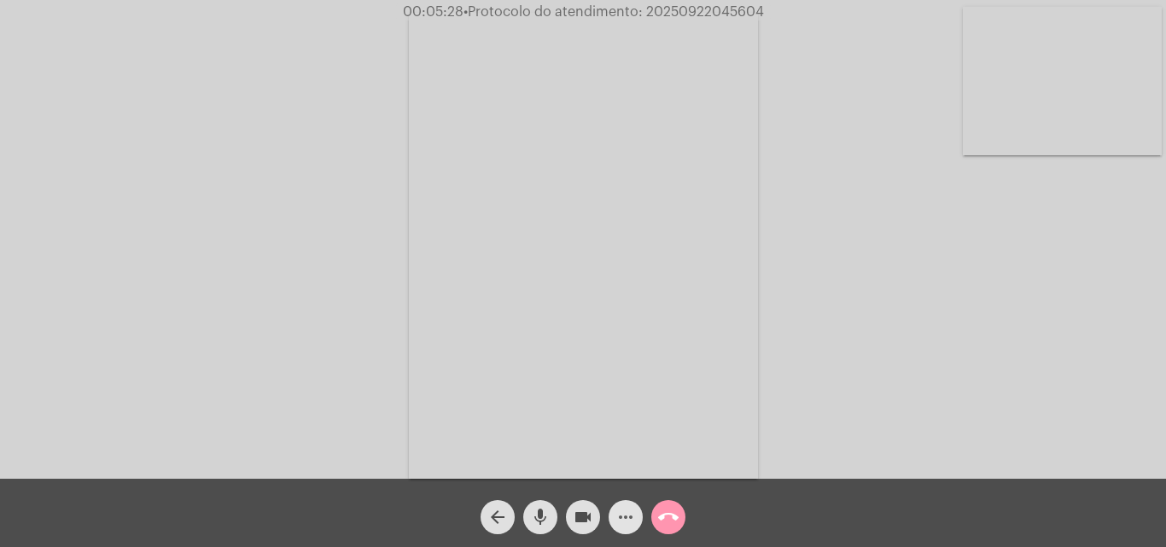
click at [627, 508] on mat-icon "more_horiz" at bounding box center [626, 517] width 20 height 20
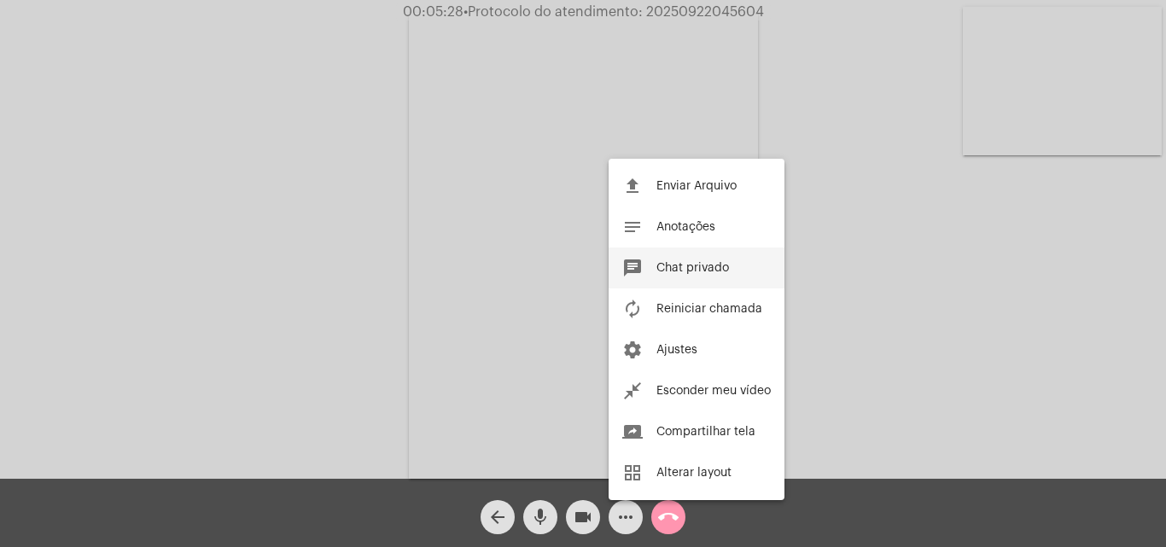
click at [727, 270] on span "Chat privado" at bounding box center [692, 268] width 73 height 12
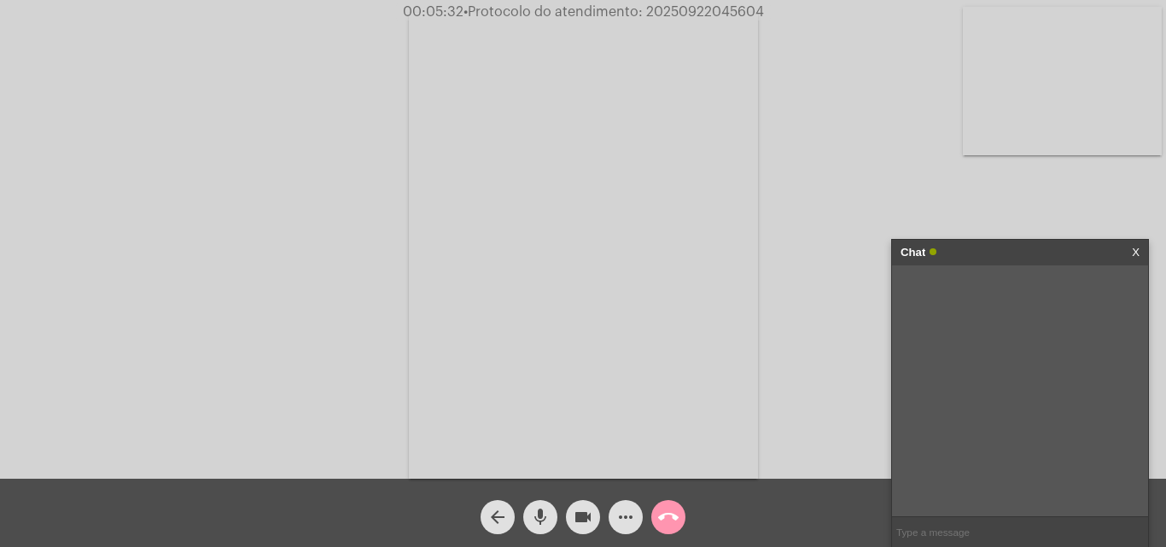
click at [998, 528] on input "text" at bounding box center [1020, 532] width 256 height 30
paste input "20250922045604"
type input "20250922045604"
click at [668, 516] on mat-icon "call_end" at bounding box center [668, 517] width 20 height 20
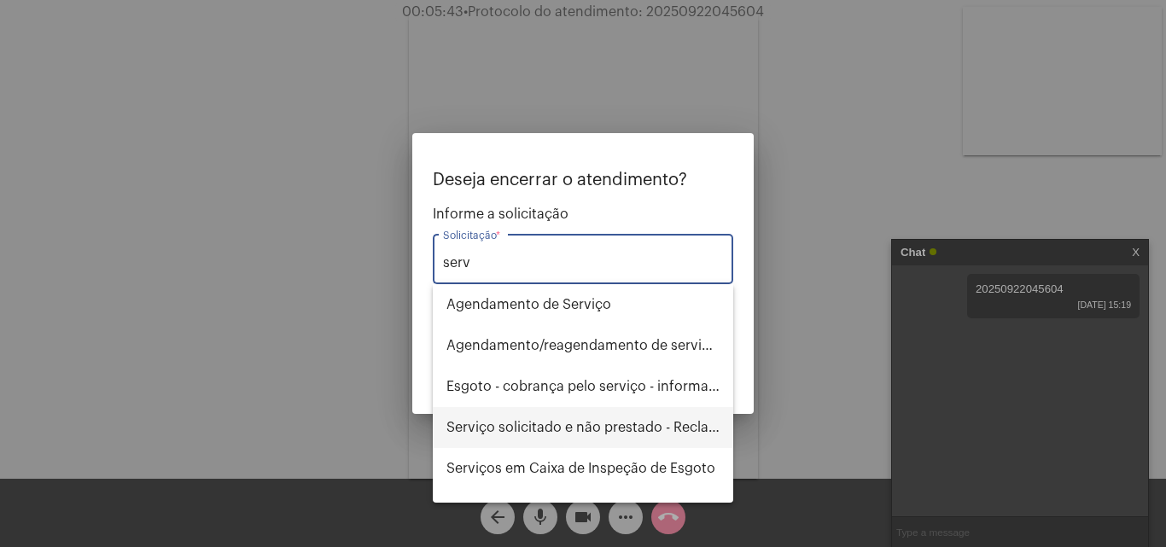
click at [592, 429] on span "Serviço solicitado e não prestado - Reclamação" at bounding box center [582, 427] width 273 height 41
type input "Serviço solicitado e não prestado - Reclamação"
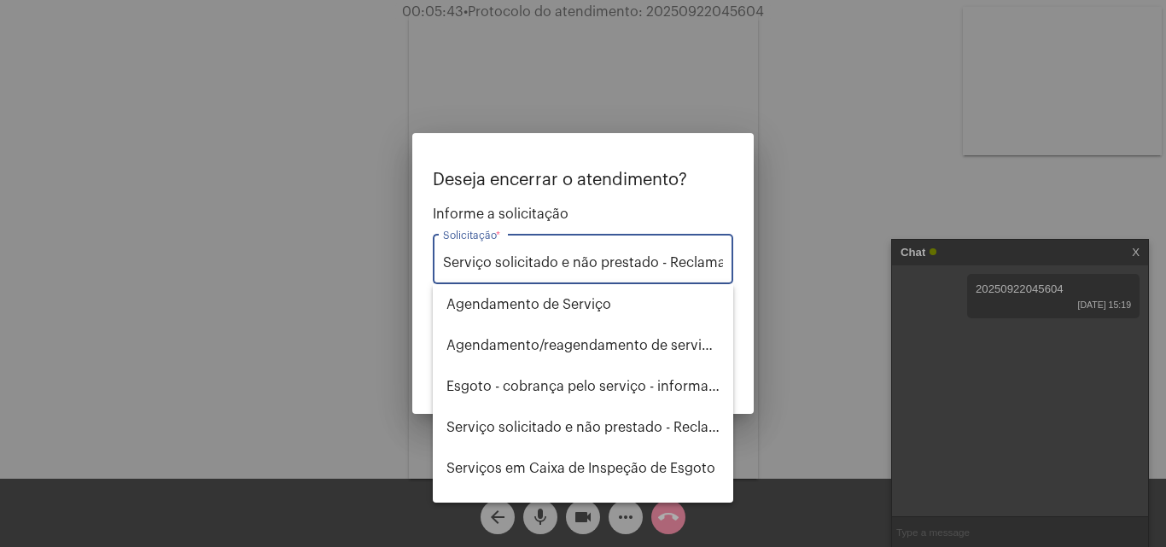
scroll to position [0, 23]
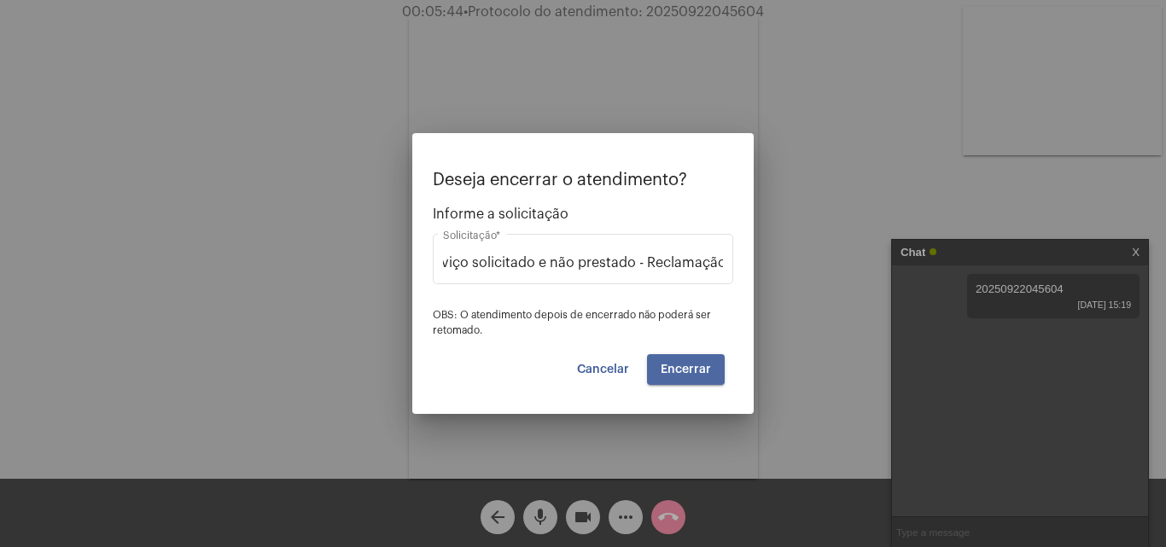
click at [696, 376] on button "Encerrar" at bounding box center [686, 369] width 78 height 31
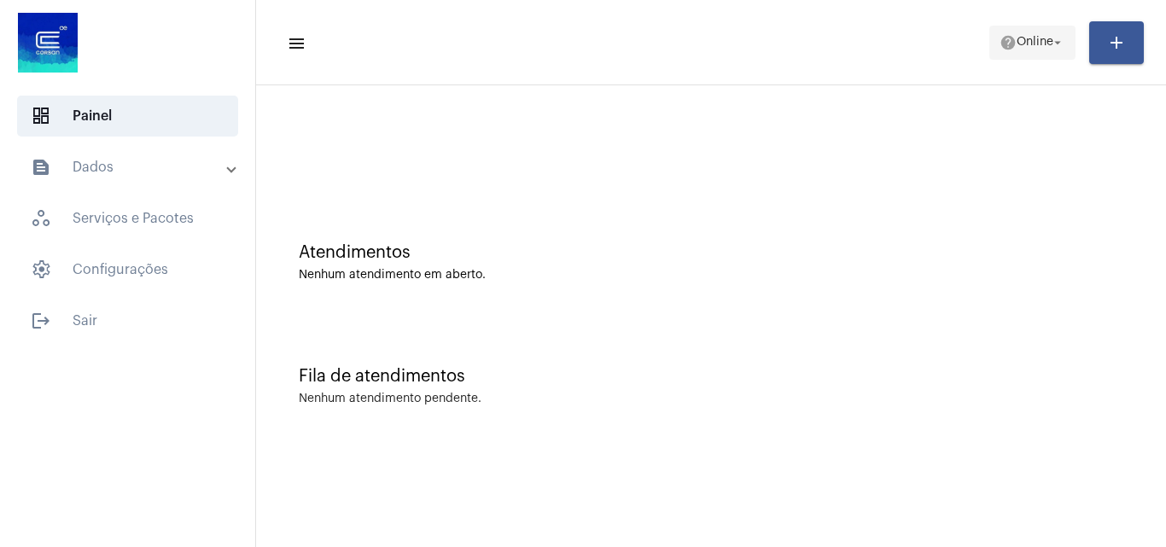
click at [1008, 38] on mat-icon "help" at bounding box center [1008, 42] width 17 height 17
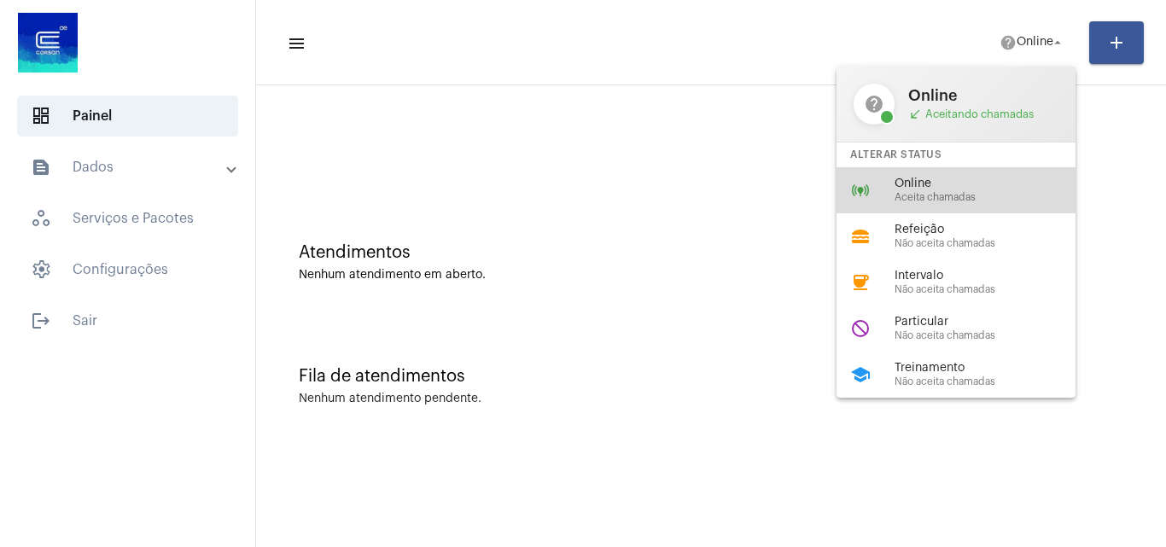
click at [957, 182] on span "Online" at bounding box center [992, 184] width 195 height 13
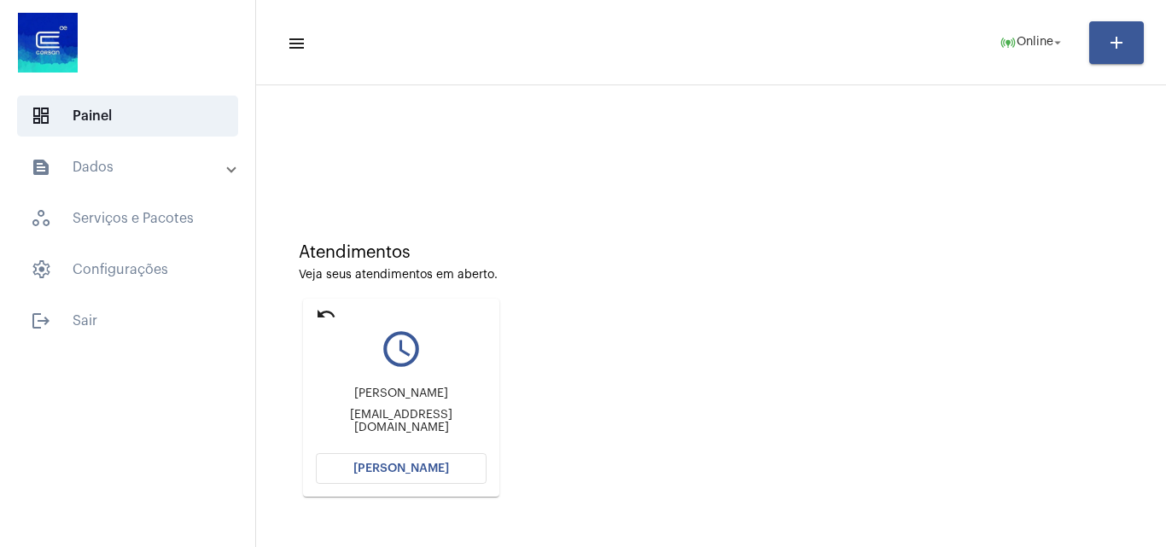
click at [423, 456] on button "[PERSON_NAME]" at bounding box center [401, 468] width 171 height 31
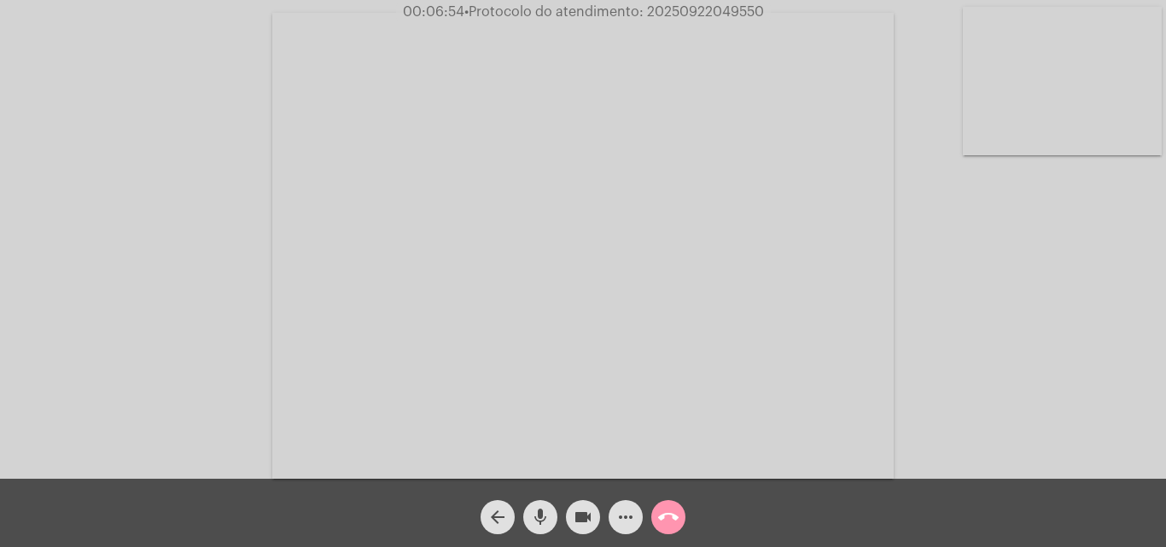
click at [715, 11] on span "• Protocolo do atendimento: 20250922049550" at bounding box center [614, 12] width 300 height 14
drag, startPoint x: 715, startPoint y: 11, endPoint x: 681, endPoint y: 12, distance: 34.2
click at [681, 12] on span "• Protocolo do atendimento: 20250922049550" at bounding box center [614, 12] width 300 height 14
click at [683, 9] on span "• Protocolo do atendimento: 20250922049550" at bounding box center [614, 12] width 300 height 14
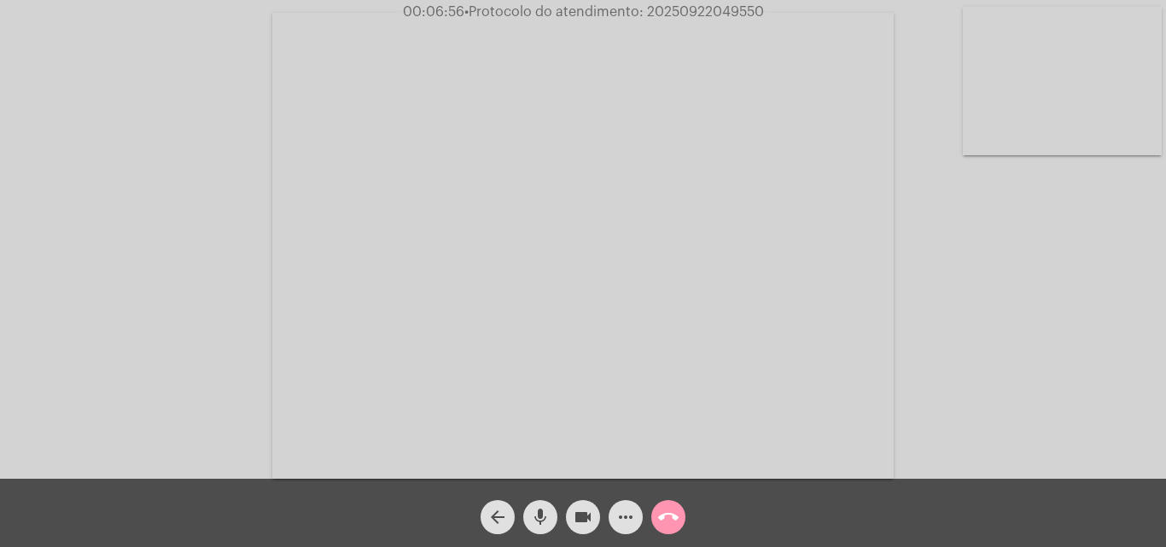
copy span "20250922049550"
click at [627, 517] on mat-icon "more_horiz" at bounding box center [626, 517] width 20 height 20
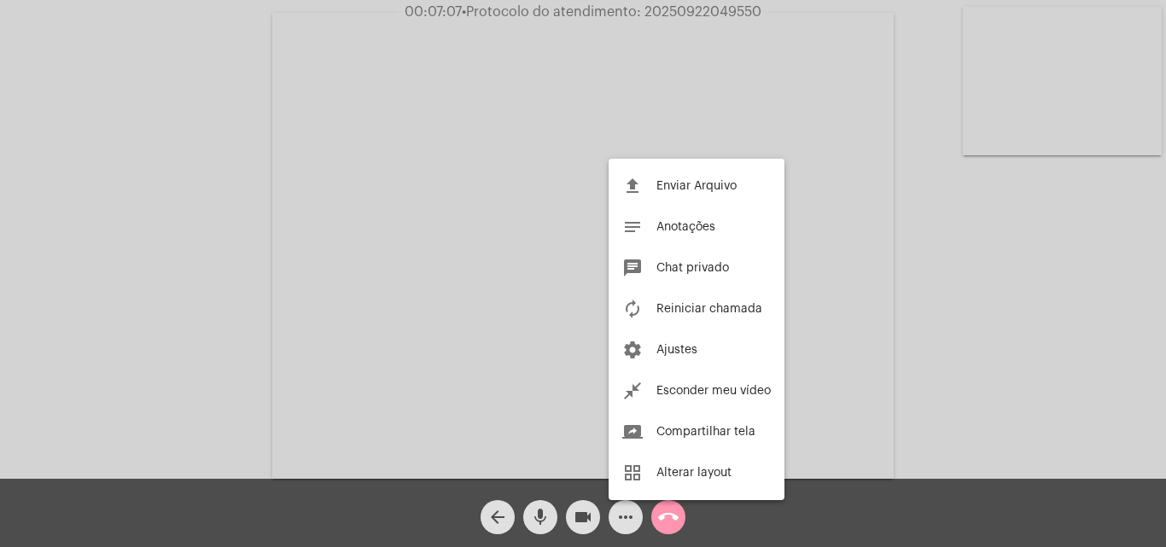
click at [713, 182] on span "Enviar Arquivo" at bounding box center [696, 186] width 80 height 12
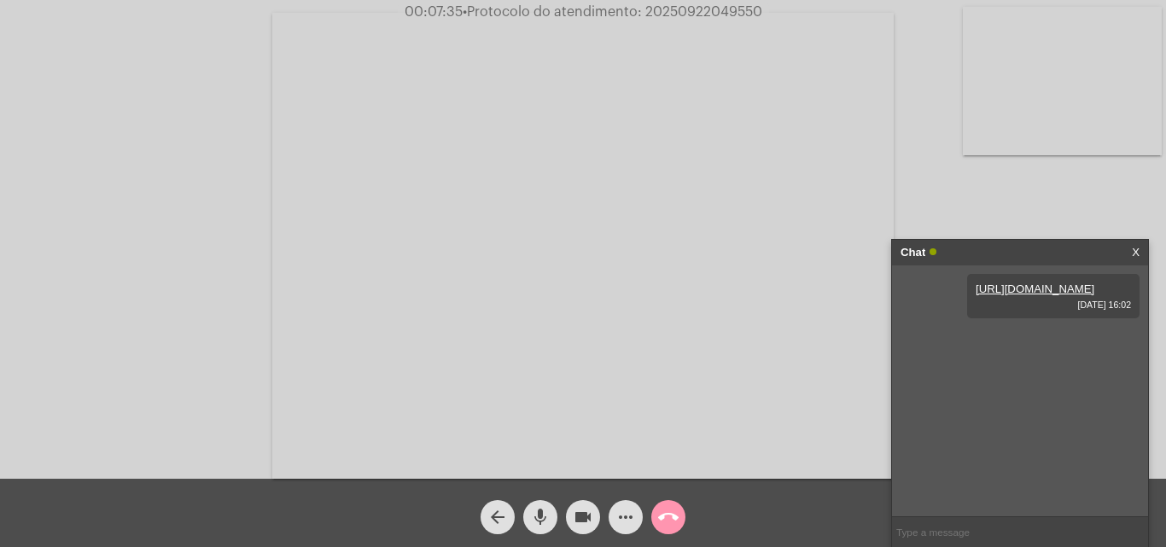
copy span "20250922049550"
click at [942, 528] on input "text" at bounding box center [1020, 532] width 256 height 30
paste input "20250922049550"
type input "20250922049550"
click at [676, 508] on mat-icon "call_end" at bounding box center [668, 517] width 20 height 20
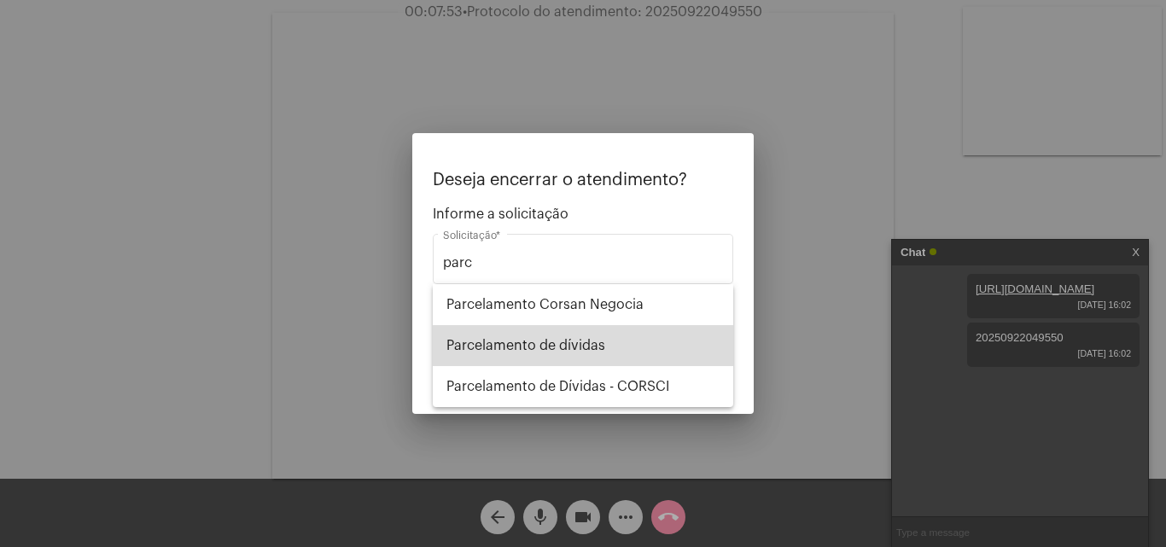
click at [593, 349] on span "Parcelamento de dívidas" at bounding box center [582, 345] width 273 height 41
type input "Parcelamento de dívidas"
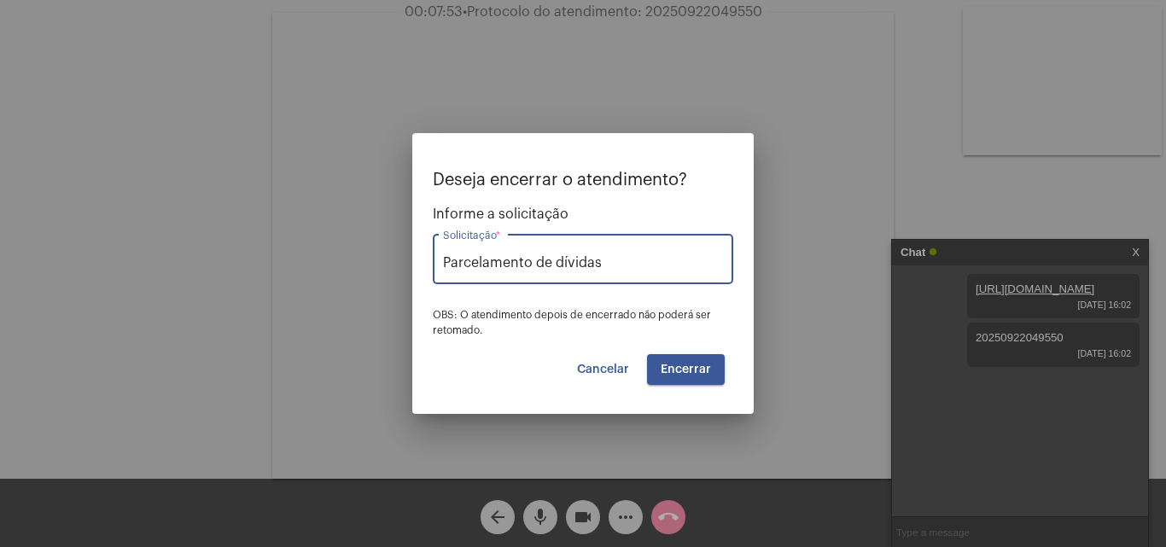
click at [689, 365] on span "Encerrar" at bounding box center [686, 370] width 50 height 12
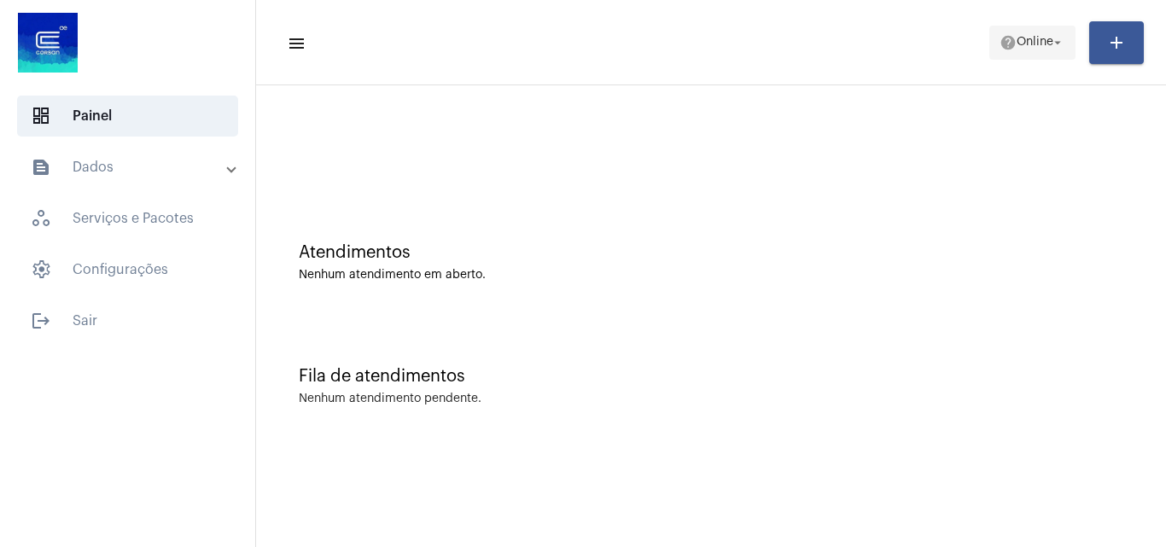
click at [1011, 32] on span "help Online arrow_drop_down" at bounding box center [1033, 41] width 66 height 31
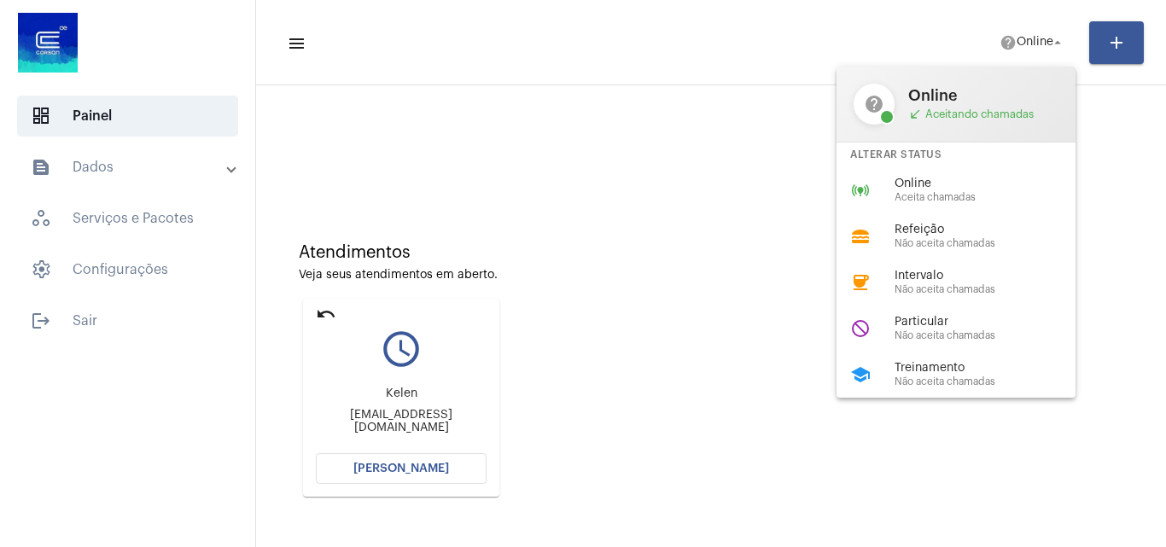
click at [444, 460] on div at bounding box center [583, 273] width 1166 height 547
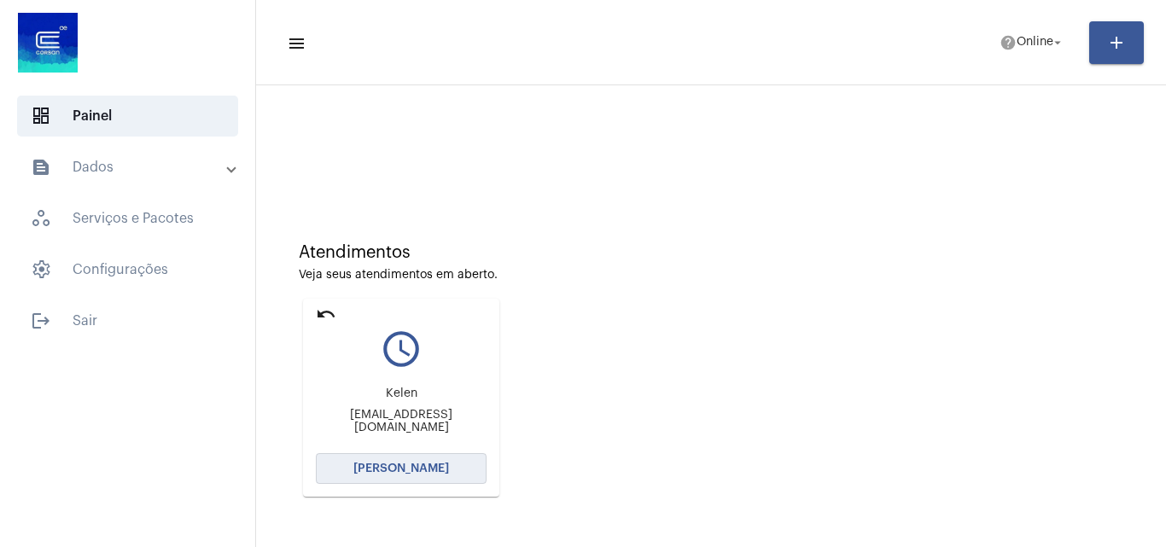
click at [438, 463] on span "[PERSON_NAME]" at bounding box center [401, 469] width 96 height 12
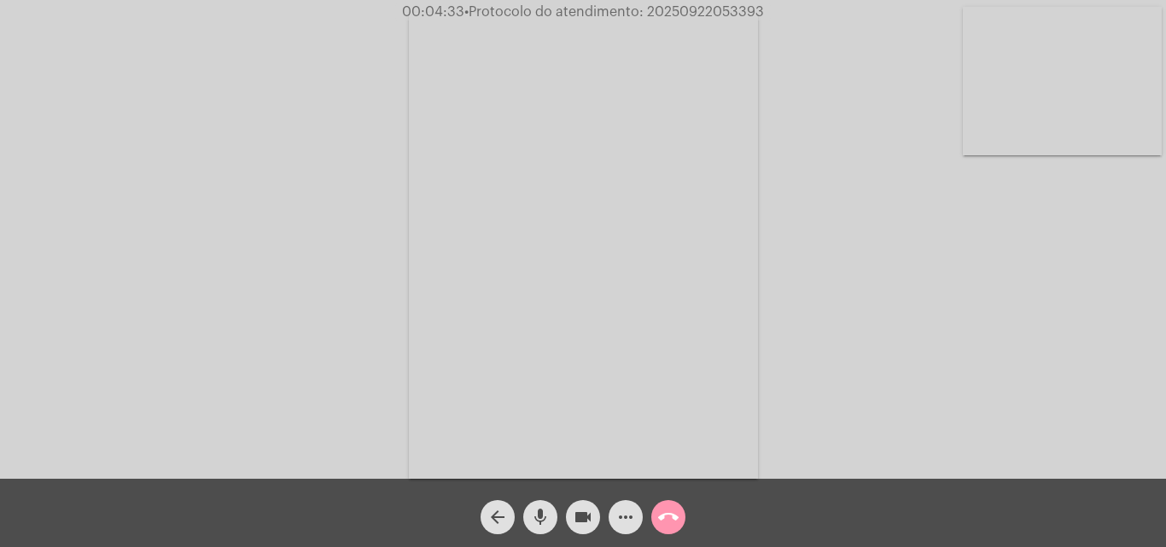
click at [542, 519] on mat-icon "mic" at bounding box center [540, 517] width 20 height 20
click at [586, 517] on mat-icon "videocam" at bounding box center [583, 517] width 20 height 20
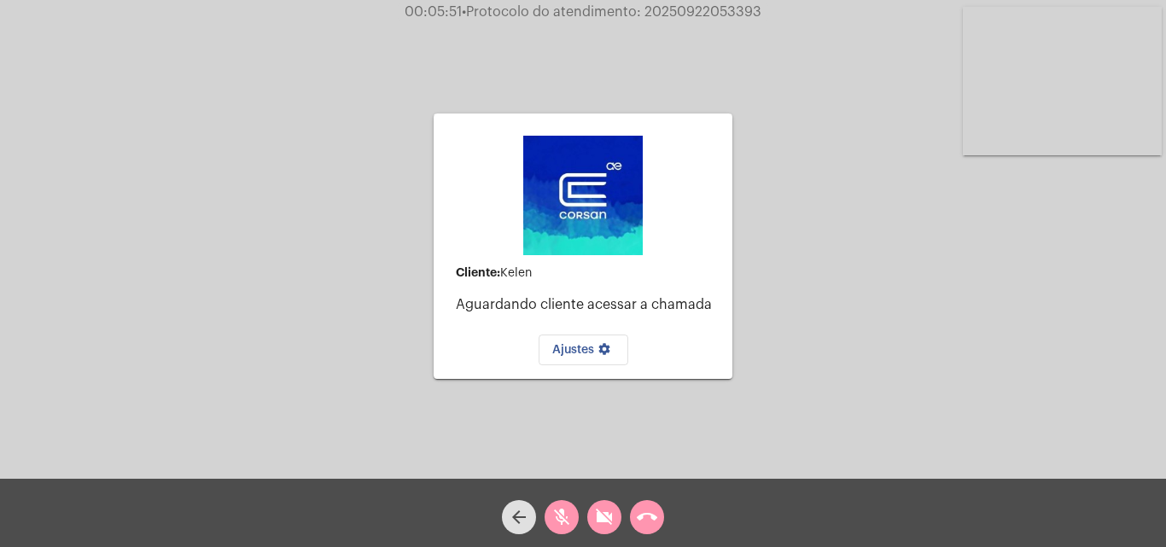
click at [558, 517] on mat-icon "mic_off" at bounding box center [561, 517] width 20 height 20
click at [616, 509] on button "videocam_off" at bounding box center [604, 517] width 34 height 34
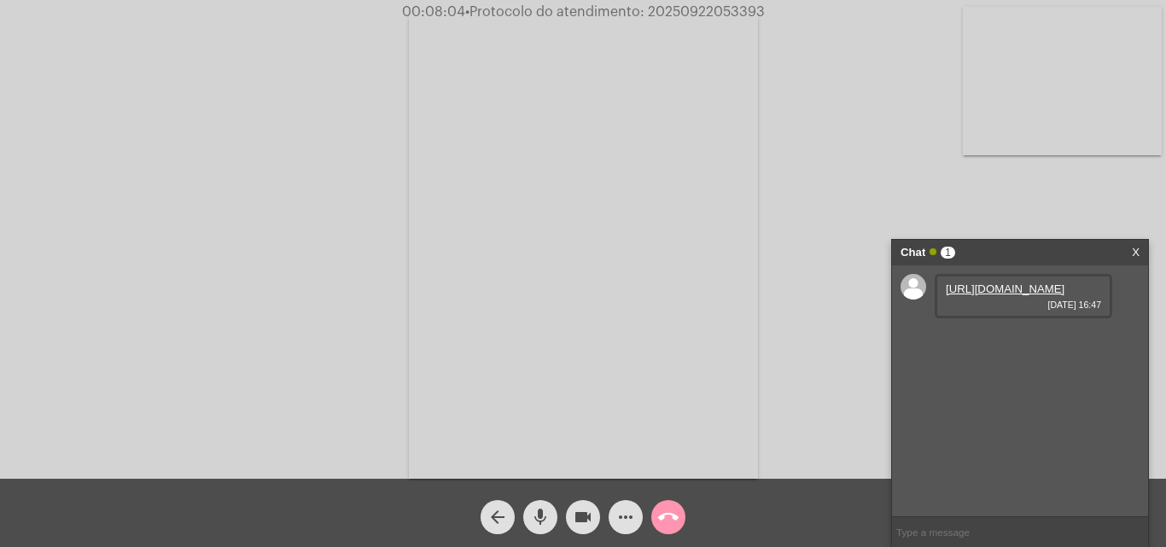
click at [992, 295] on link "https://neft-transfer-bucket.s3.amazonaws.com/temp-93d8457b-036d-52f1-2534-4b19…" at bounding box center [1005, 289] width 119 height 13
click at [627, 515] on mat-icon "more_horiz" at bounding box center [626, 517] width 20 height 20
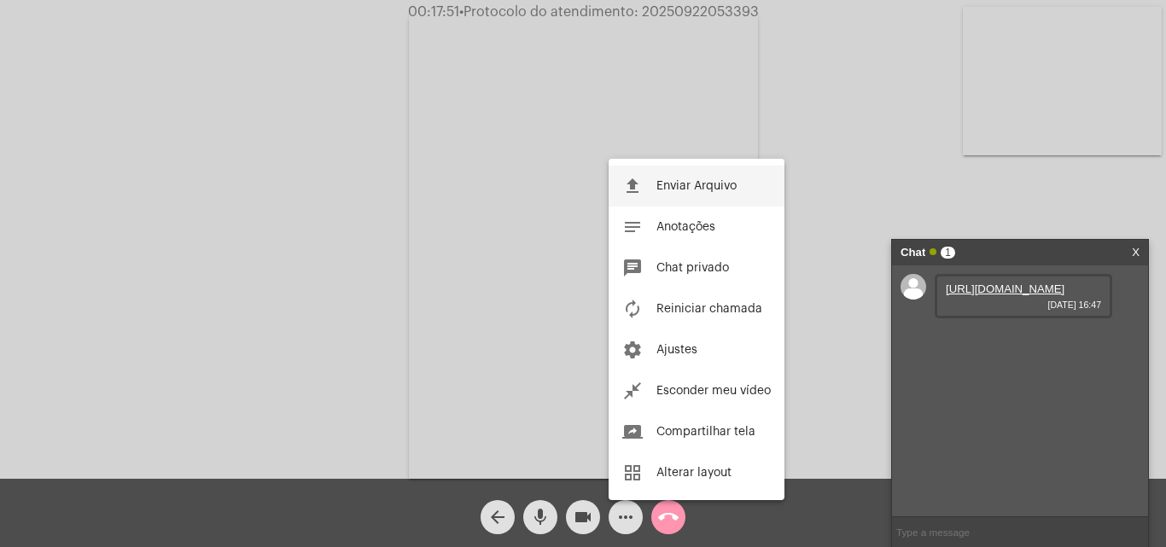
click at [676, 190] on span "Enviar Arquivo" at bounding box center [696, 186] width 80 height 12
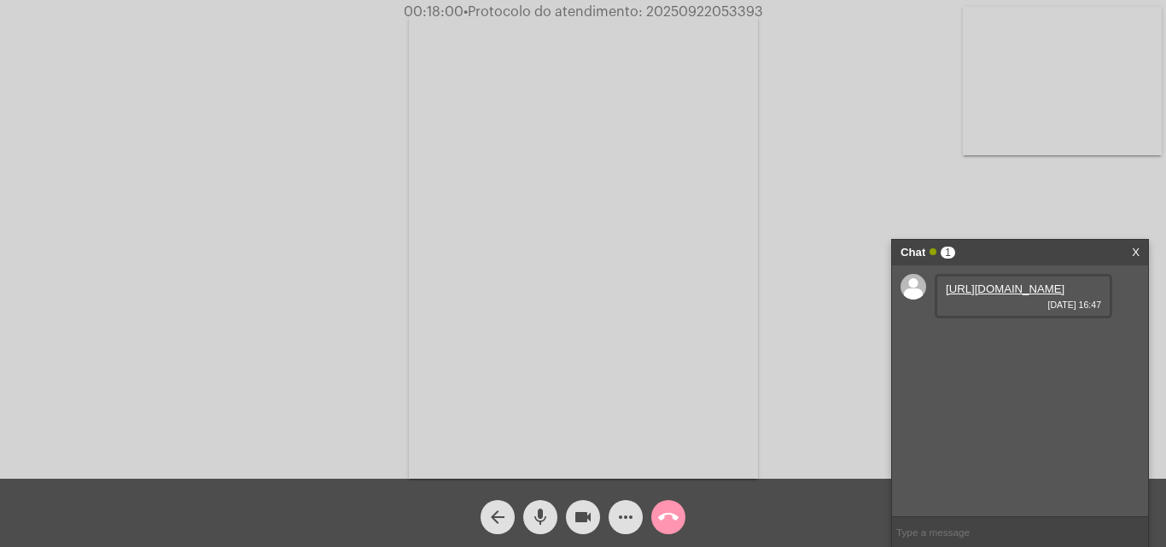
click at [733, 11] on span "• Protocolo do atendimento: 20250922053393" at bounding box center [614, 12] width 300 height 14
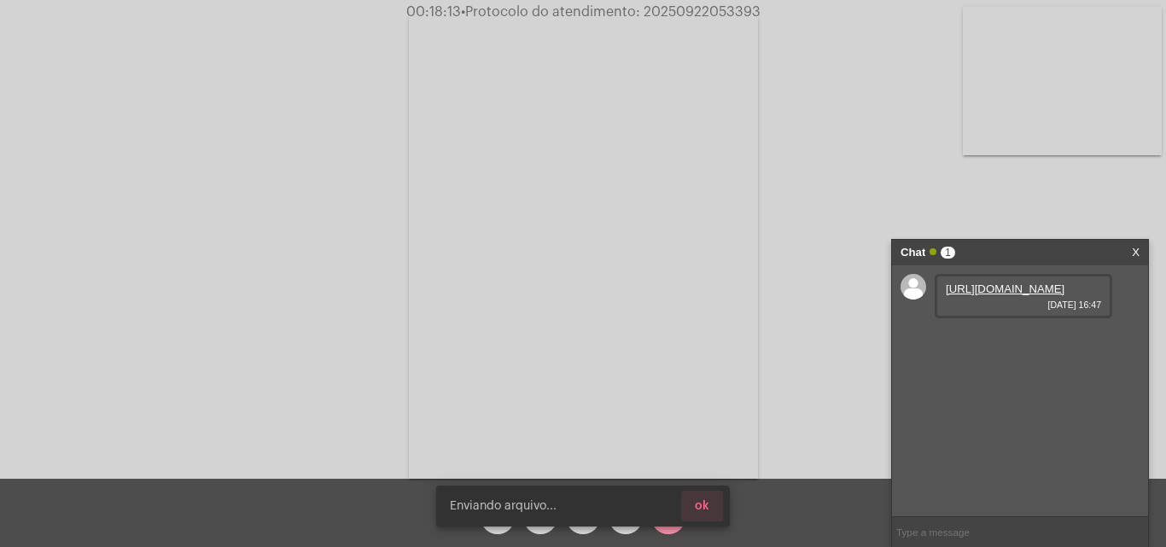
click at [627, 519] on mat-icon "more_horiz" at bounding box center [626, 517] width 20 height 20
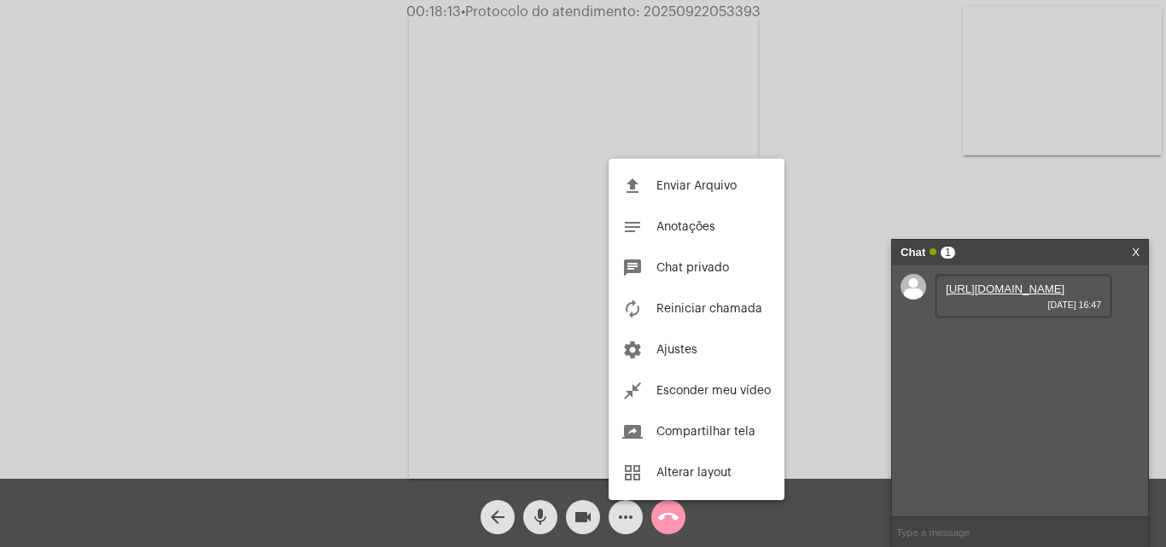
click at [709, 297] on button "autorenew Reiniciar chamada" at bounding box center [697, 309] width 176 height 41
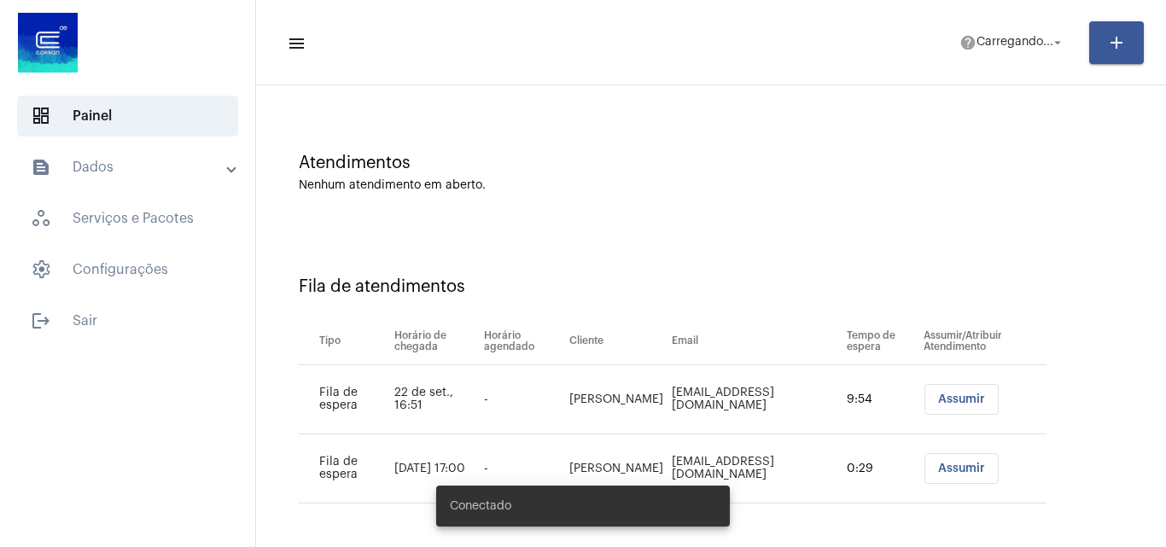
scroll to position [92, 0]
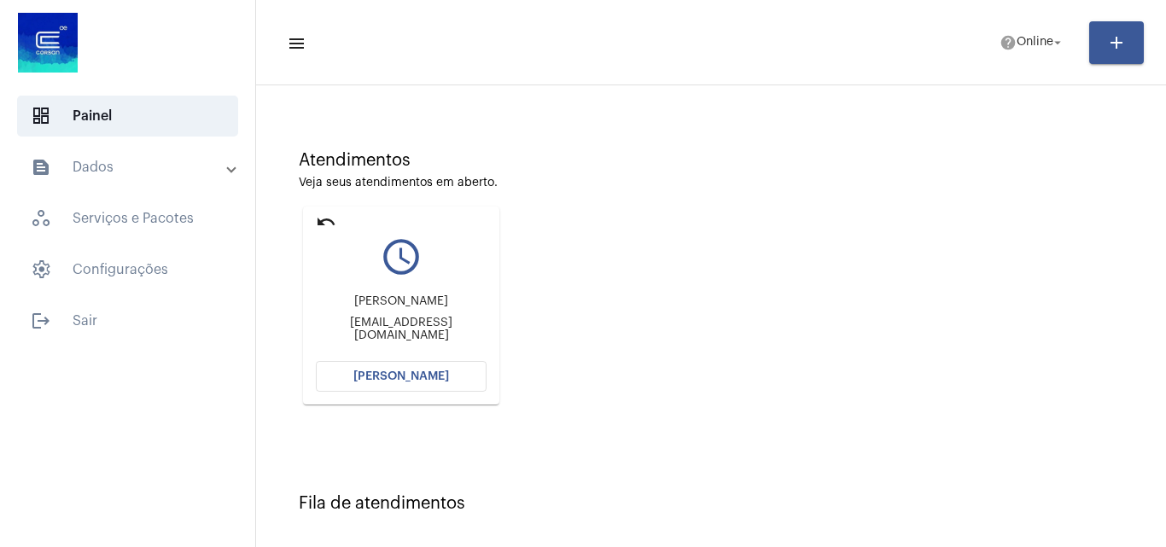
click at [423, 376] on span "[PERSON_NAME]" at bounding box center [401, 376] width 96 height 12
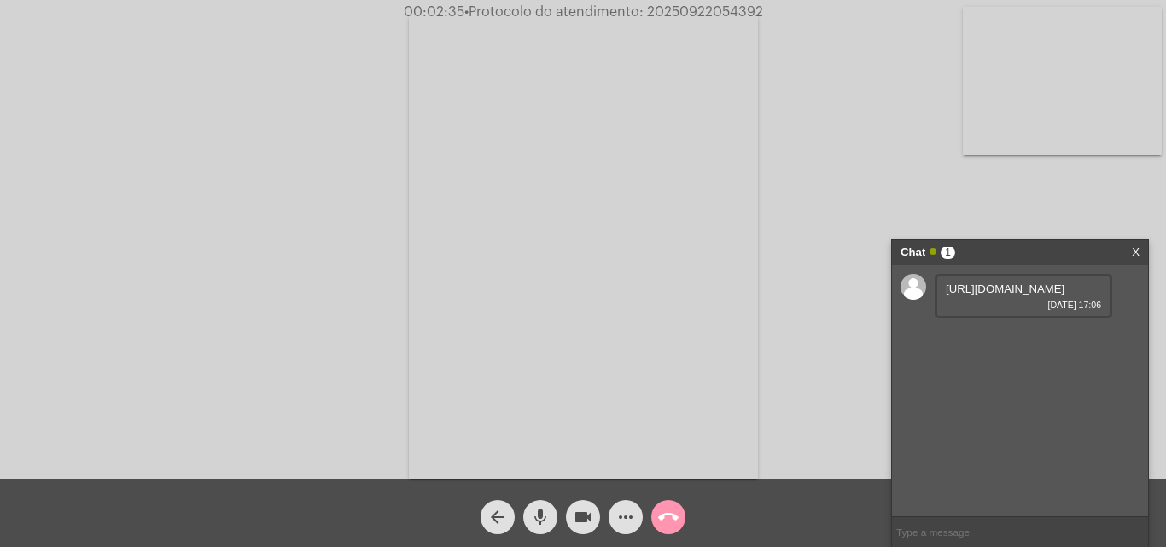
click at [1010, 295] on link "[URL][DOMAIN_NAME]" at bounding box center [1005, 289] width 119 height 13
click at [1106, 109] on video at bounding box center [1062, 81] width 199 height 149
click at [1032, 344] on link "[URL][DOMAIN_NAME]" at bounding box center [1005, 337] width 119 height 13
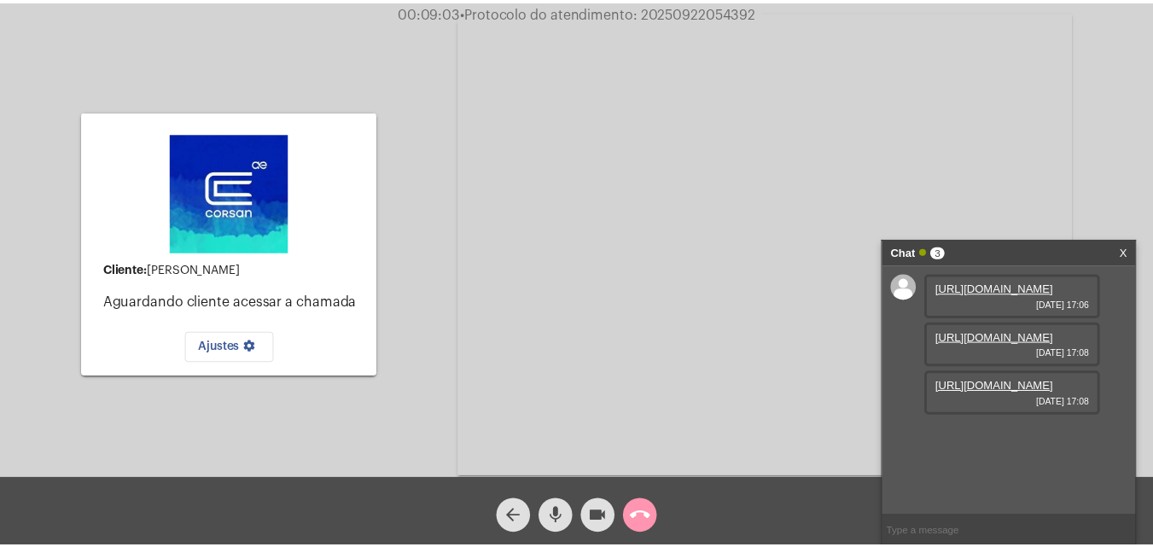
scroll to position [15, 0]
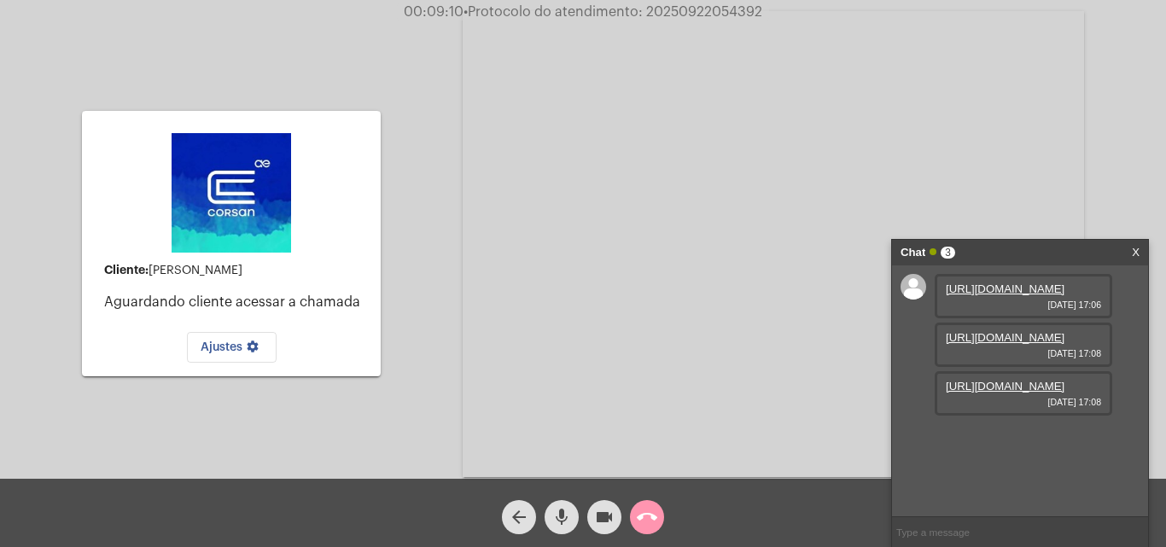
click at [734, 13] on span "• Protocolo do atendimento: 20250922054392" at bounding box center [613, 12] width 299 height 14
click at [734, 13] on span "• Protocolo do atendimento: 20250922054392" at bounding box center [611, 12] width 299 height 14
copy span "20250922054392"
click at [651, 529] on span "call_end" at bounding box center [647, 517] width 20 height 34
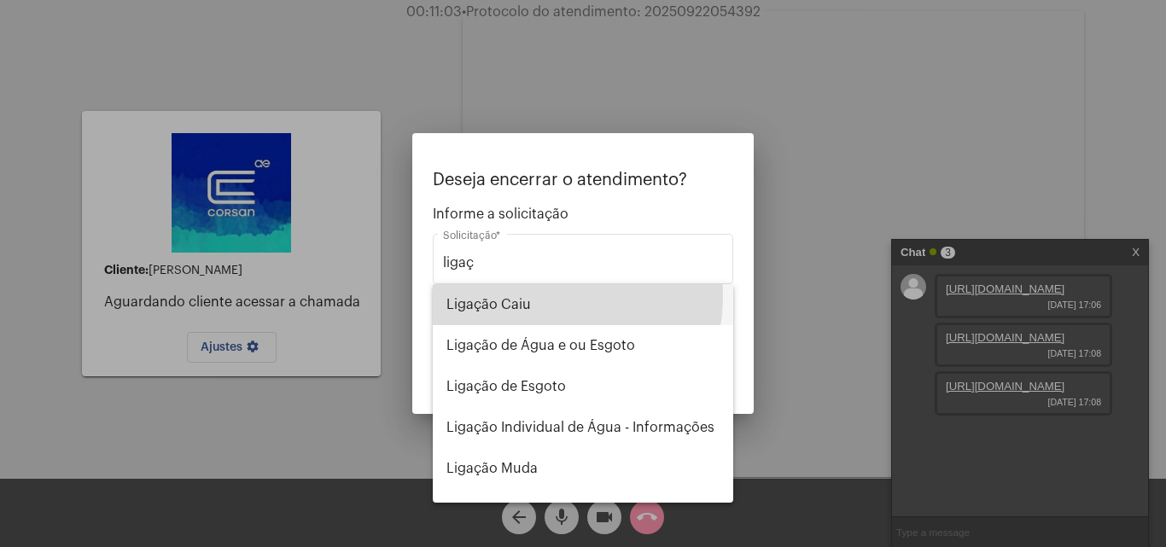
click at [543, 296] on span "Ligação Caiu" at bounding box center [582, 304] width 273 height 41
type input "Ligação Caiu"
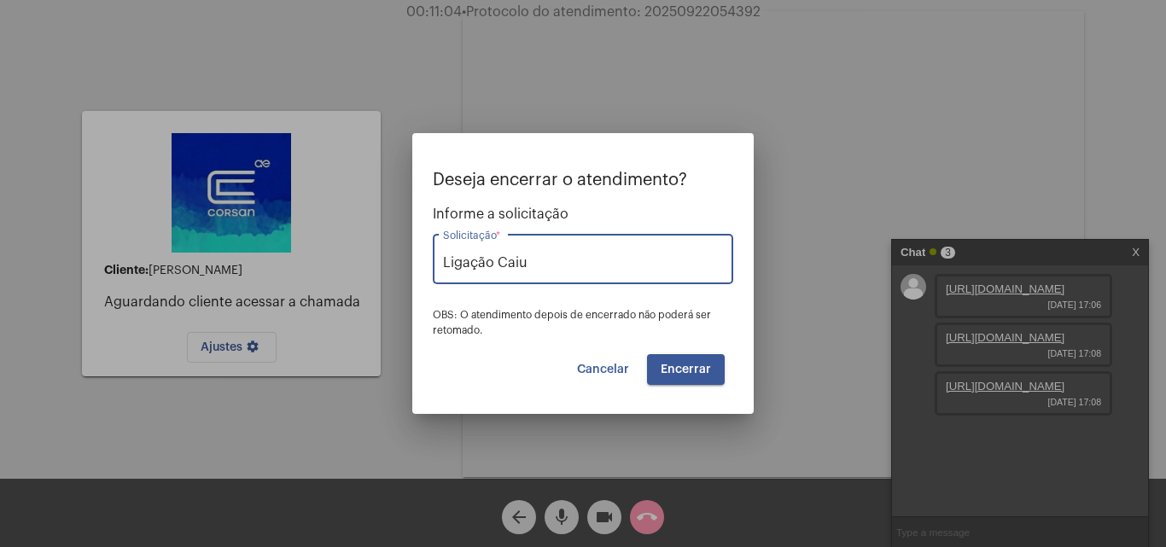
click at [690, 356] on button "Encerrar" at bounding box center [686, 369] width 78 height 31
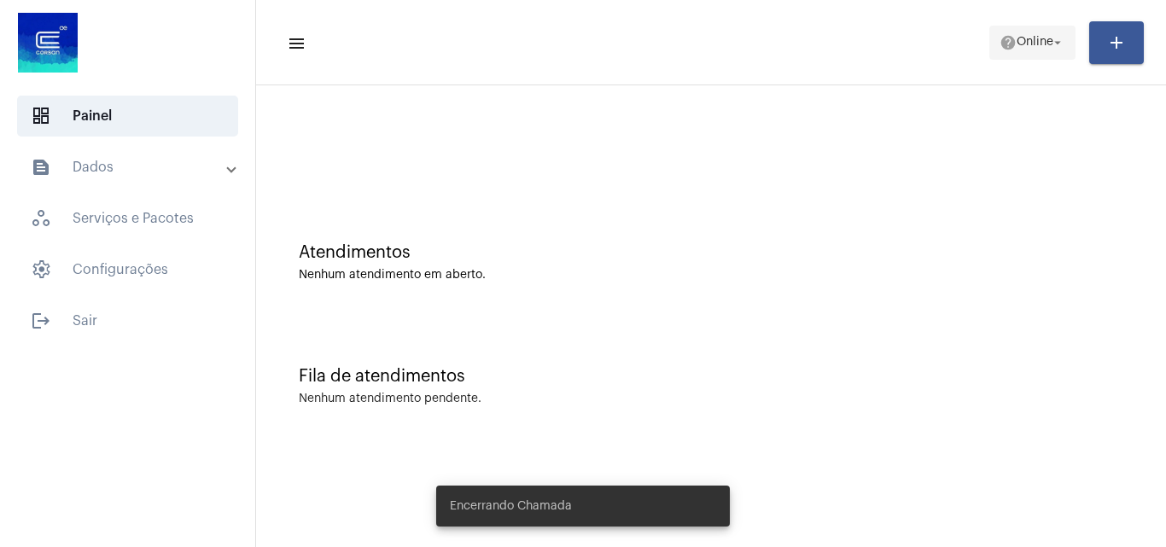
click at [1024, 44] on span "Online" at bounding box center [1035, 43] width 37 height 12
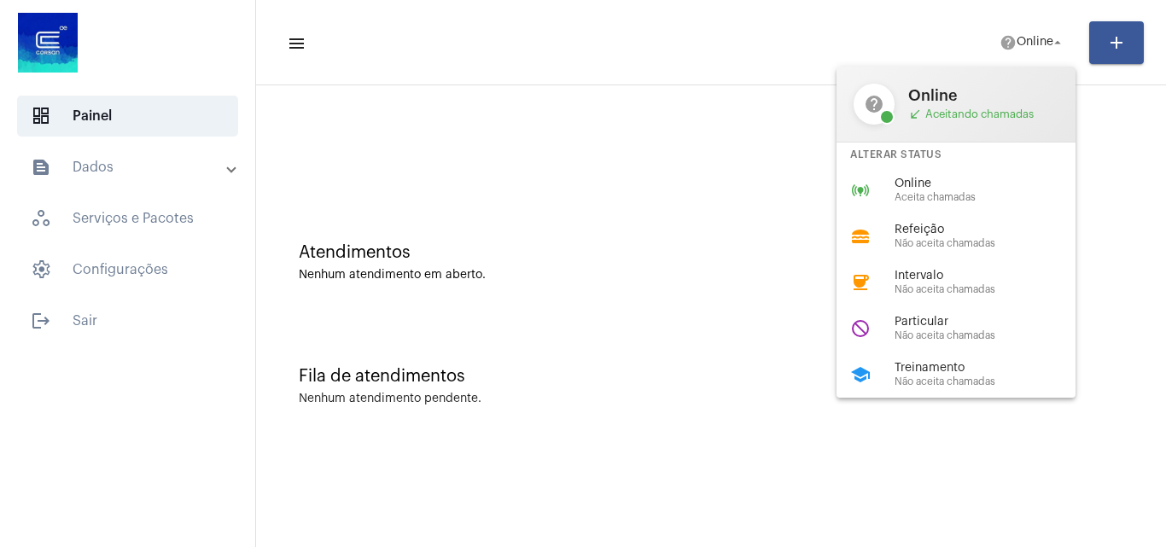
click at [79, 316] on div at bounding box center [583, 273] width 1166 height 547
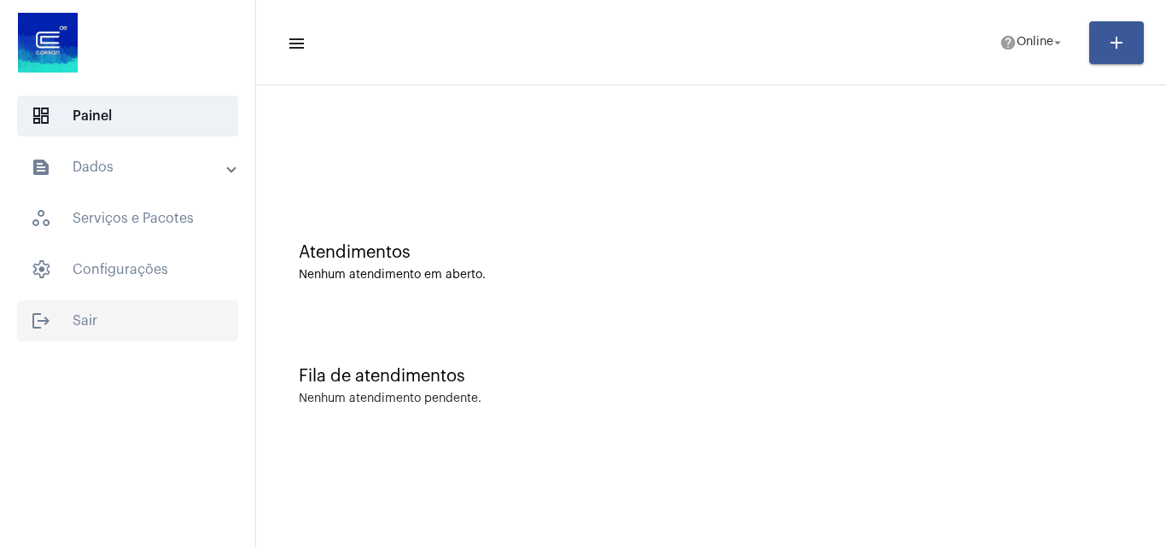
click at [115, 317] on span "logout Sair" at bounding box center [127, 320] width 221 height 41
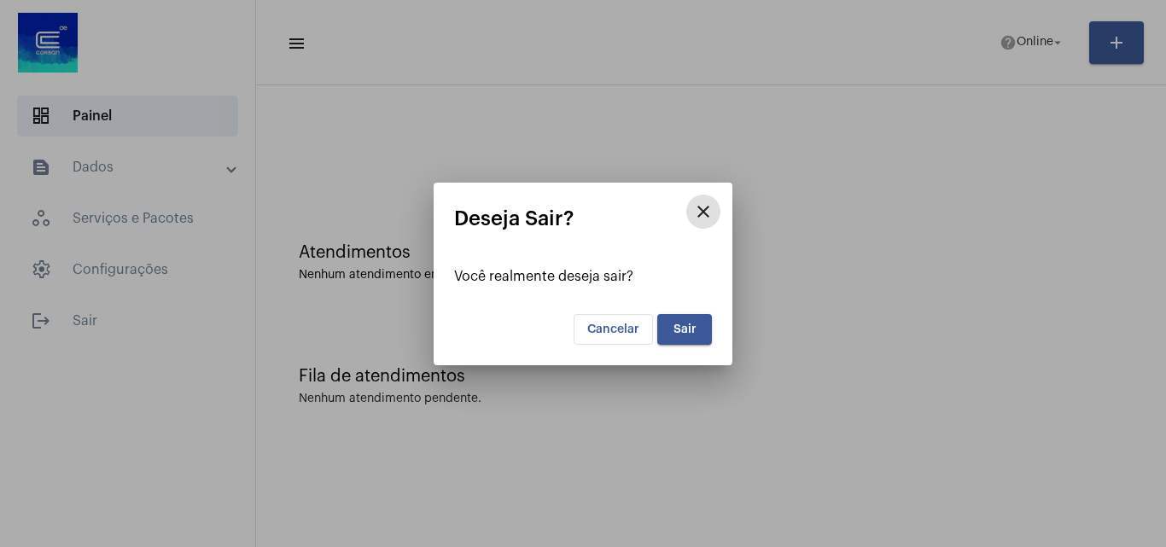
click at [678, 329] on span "Sair" at bounding box center [685, 330] width 23 height 12
